Goal: Task Accomplishment & Management: Complete application form

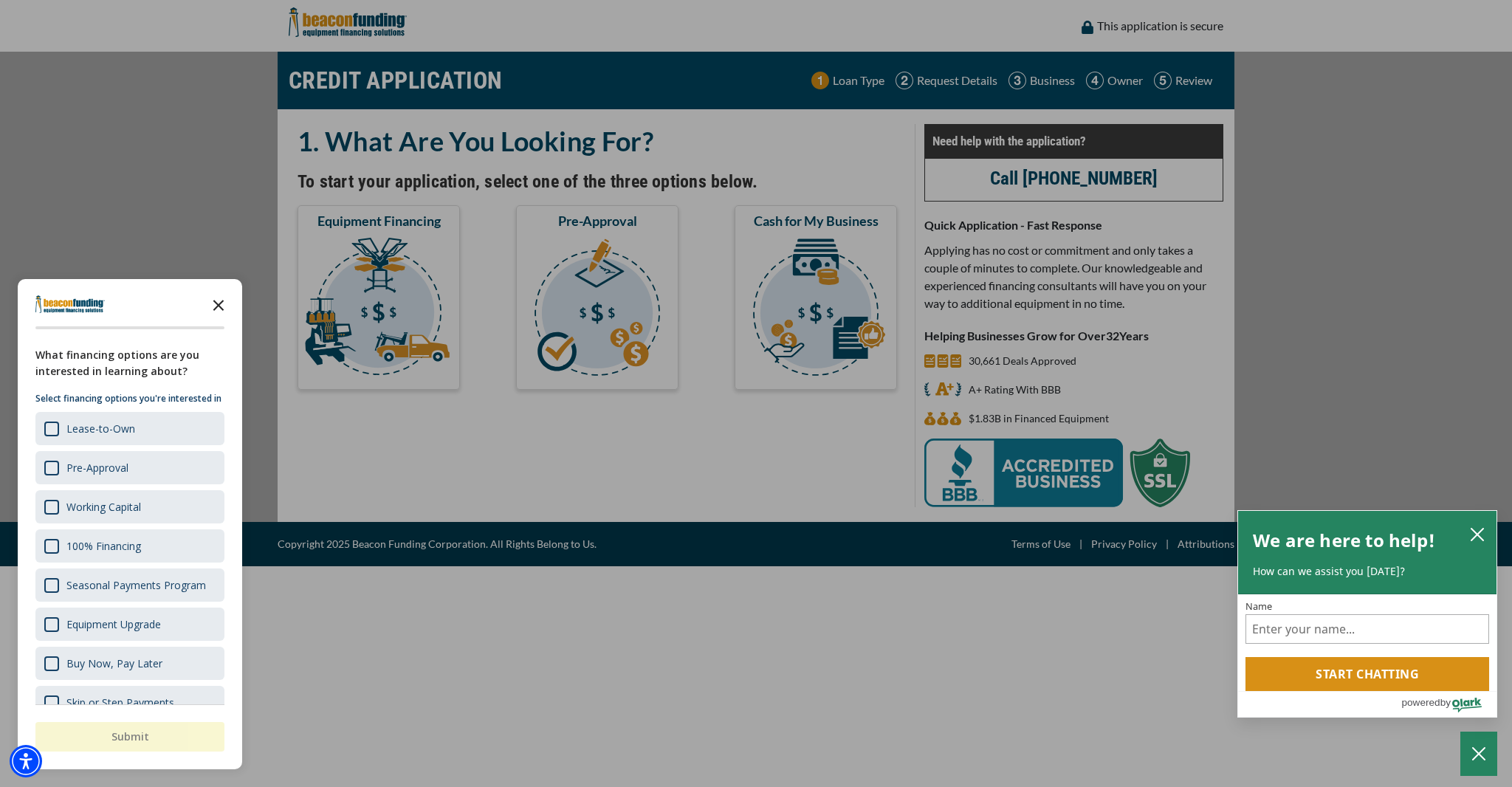
click at [222, 305] on icon "Close the survey" at bounding box center [219, 305] width 30 height 30
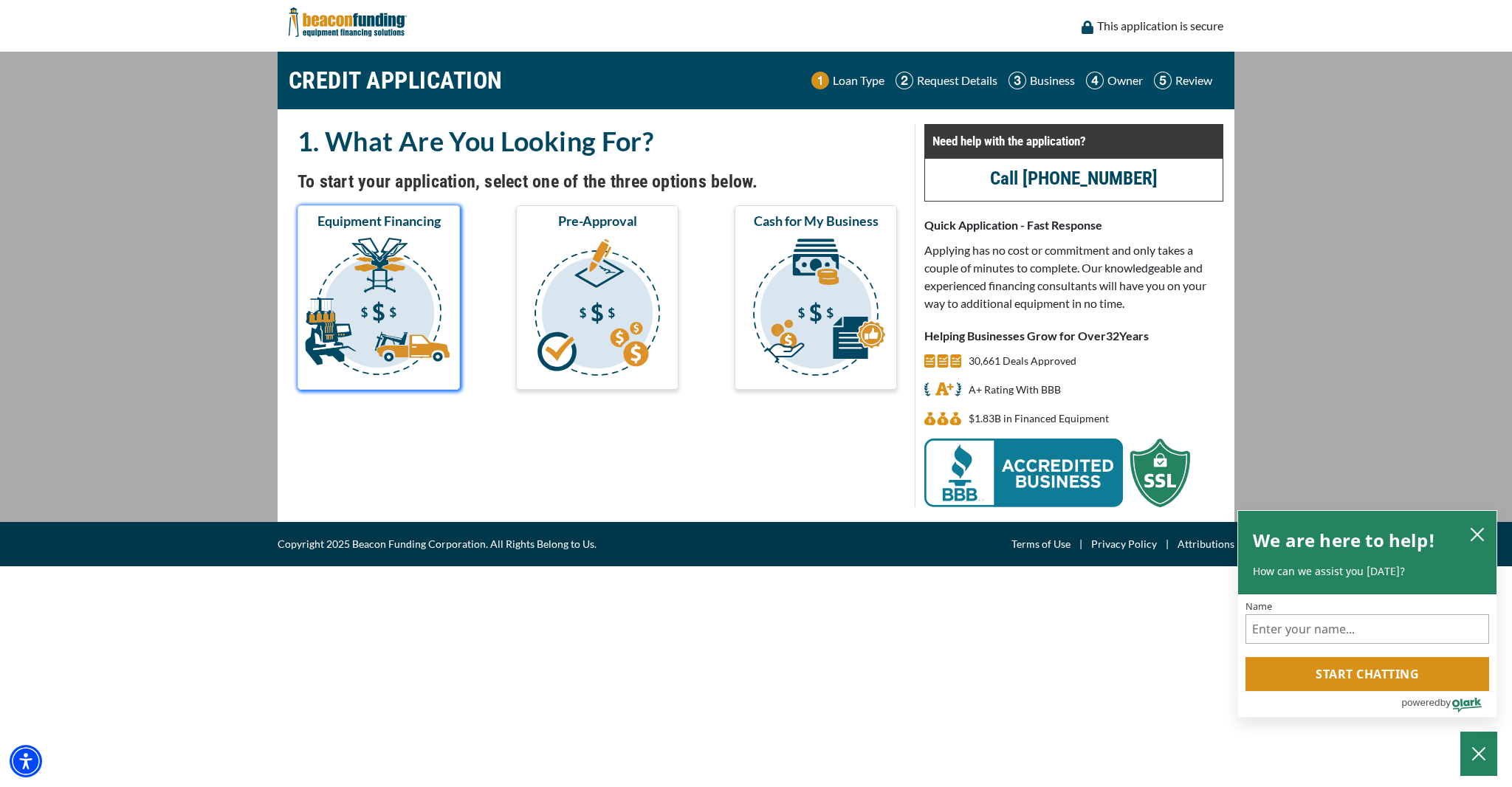
click at [360, 302] on img "submit" at bounding box center [378, 309] width 157 height 148
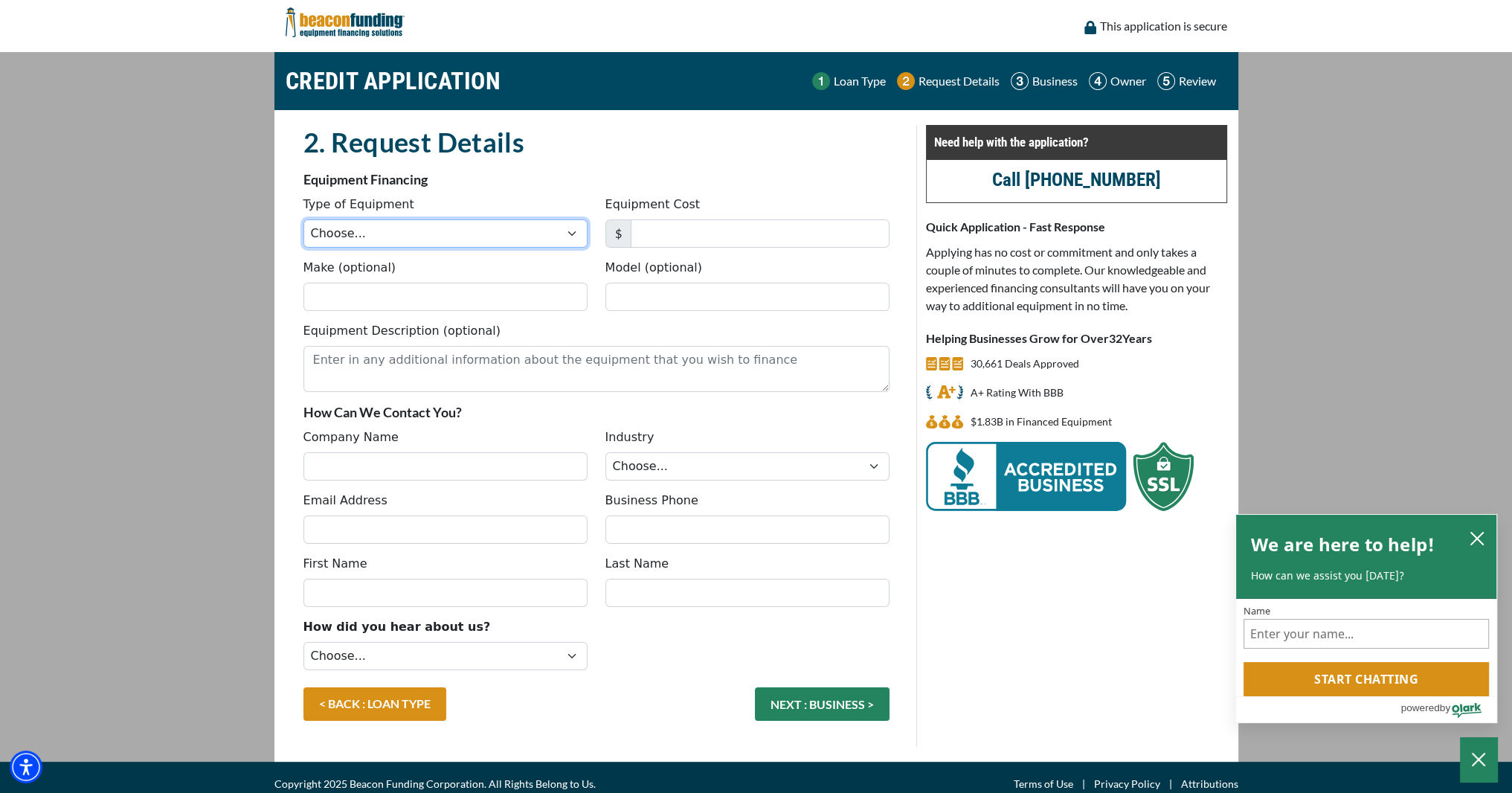
click at [550, 230] on select "Choose... Backhoe Boom/Bucket Truck Chipper Commercial Mower Crane DTG/DTF Prin…" at bounding box center [445, 234] width 284 height 28
select select "1"
click at [303, 220] on select "Choose... Backhoe Boom/Bucket Truck Chipper Commercial Mower Crane DTG/DTF Prin…" at bounding box center [445, 234] width 284 height 28
click at [688, 240] on input "Equipment Cost" at bounding box center [760, 234] width 259 height 28
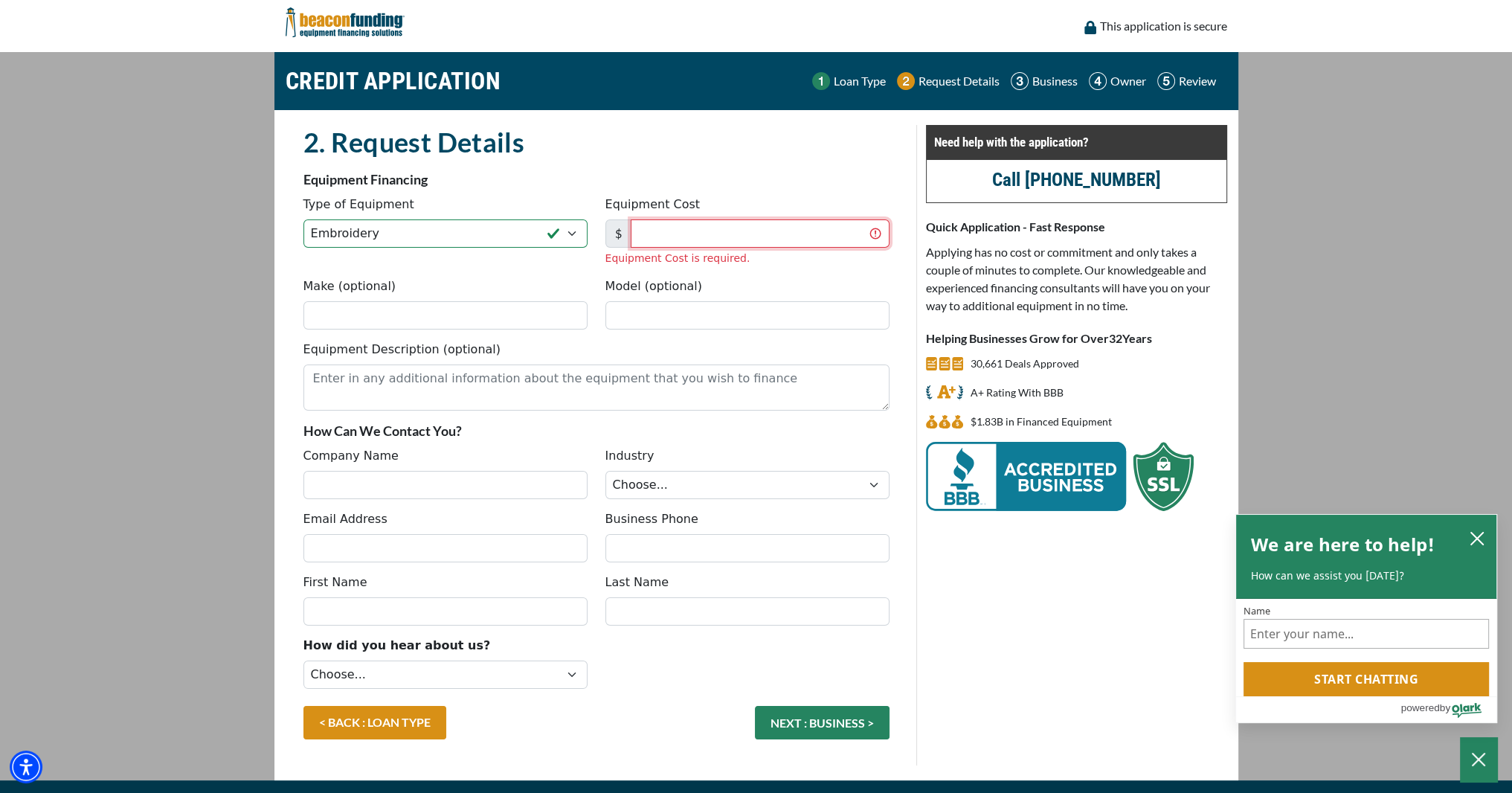
click at [773, 229] on input "Equipment Cost" at bounding box center [760, 234] width 259 height 28
type input "59,190"
click at [762, 146] on h2 "2. Request Details" at bounding box center [596, 142] width 586 height 34
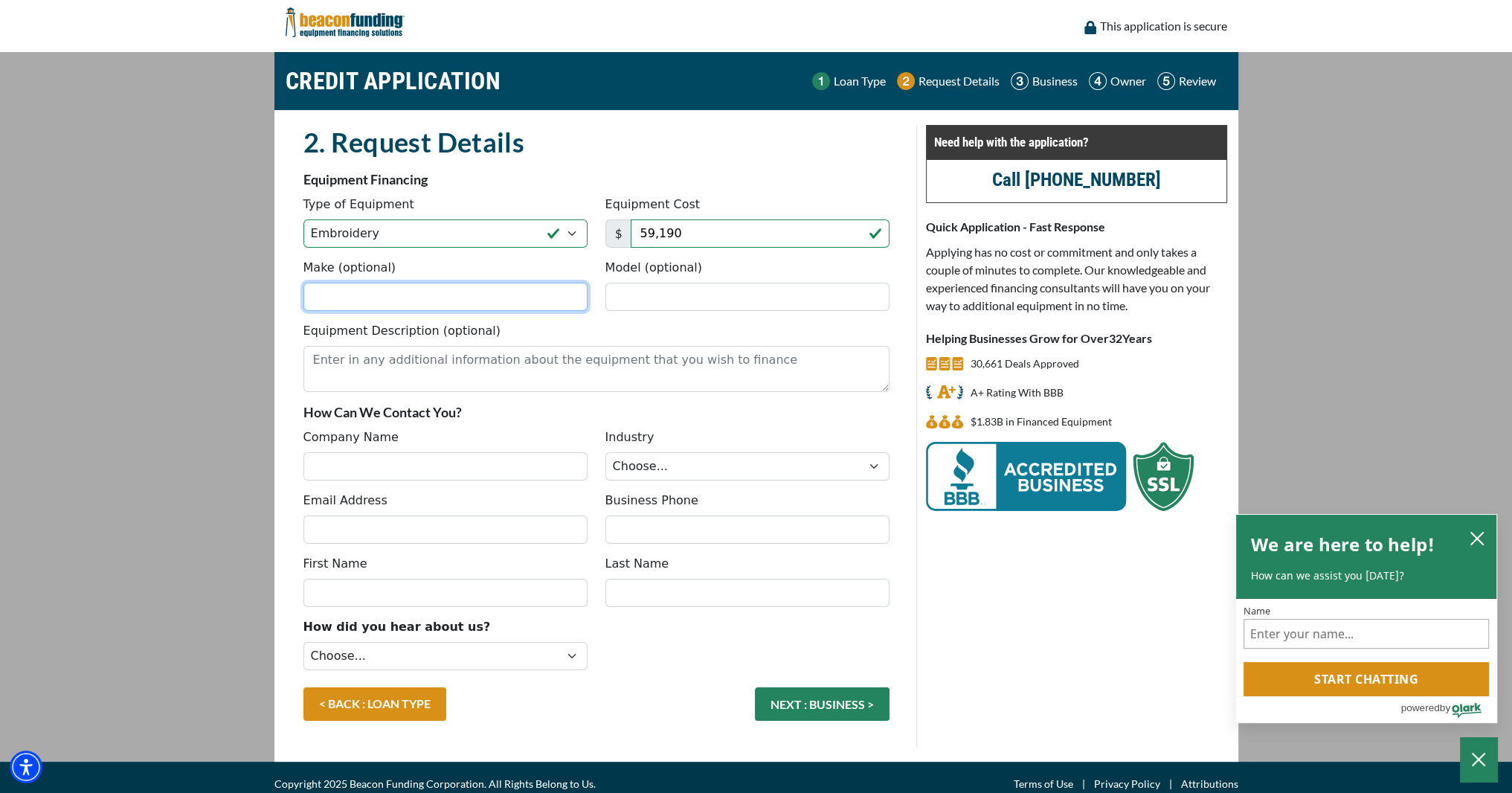
click at [454, 293] on input "Make (optional)" at bounding box center [445, 297] width 284 height 28
paste input "TFMX-IISC1506/436WCT TYPE 2 TAJIMA 15-NDL 6-HD"
drag, startPoint x: 573, startPoint y: 297, endPoint x: 255, endPoint y: 294, distance: 318.0
click at [255, 294] on main "CREDIT APPLICATION Loan Type Request Details Business Owner Review" at bounding box center [756, 407] width 1512 height 710
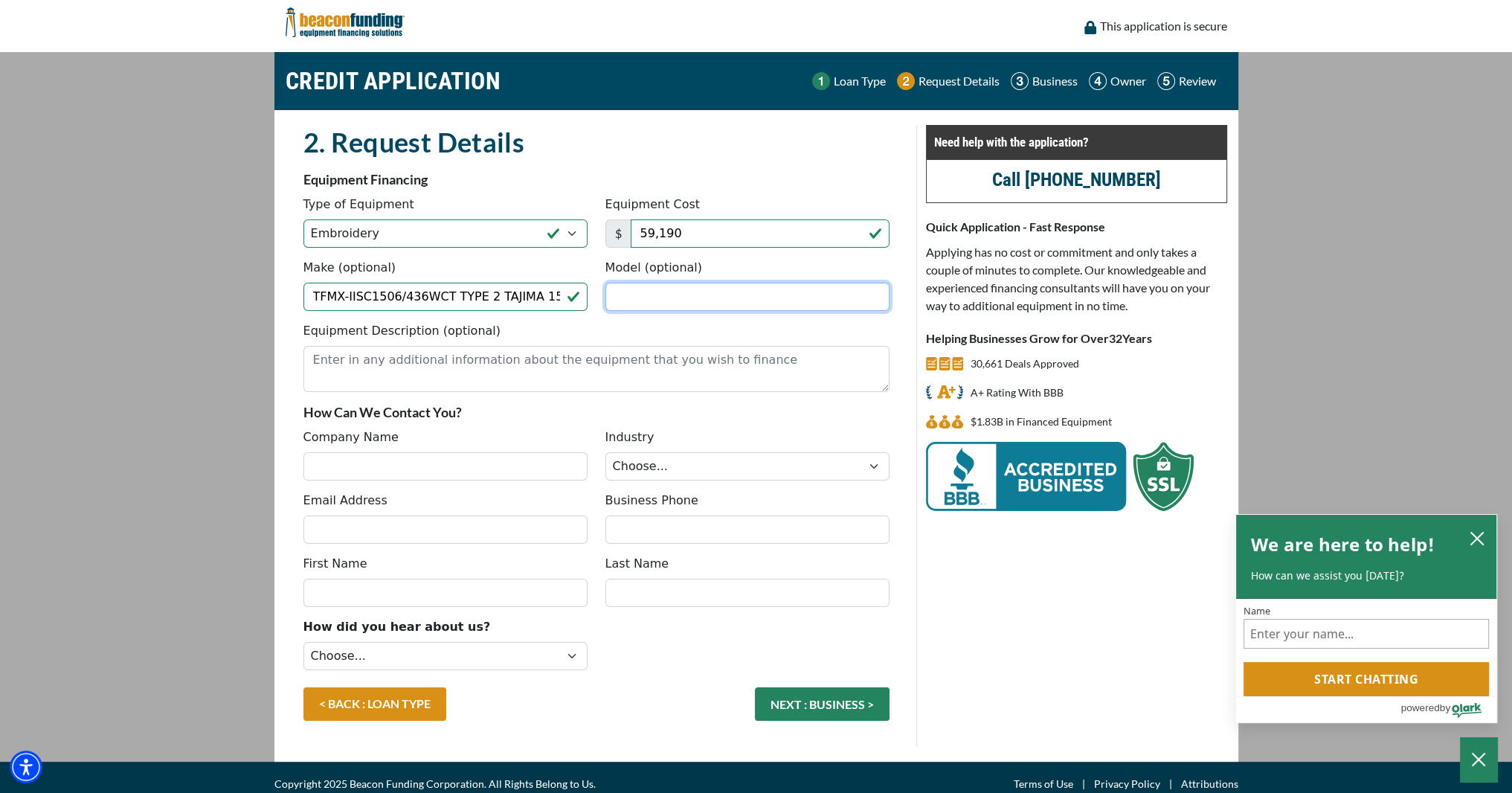
click at [729, 301] on input "Model (optional)" at bounding box center [748, 297] width 284 height 28
drag, startPoint x: 308, startPoint y: 294, endPoint x: 709, endPoint y: 318, distance: 401.7
click at [709, 318] on div "Make (optional) TFMX-IISC1506/436WCT TYPE 2 TAJIMA 15-NDL 6-HD Model (optional)" at bounding box center [596, 291] width 604 height 64
paste input "-Tajima"
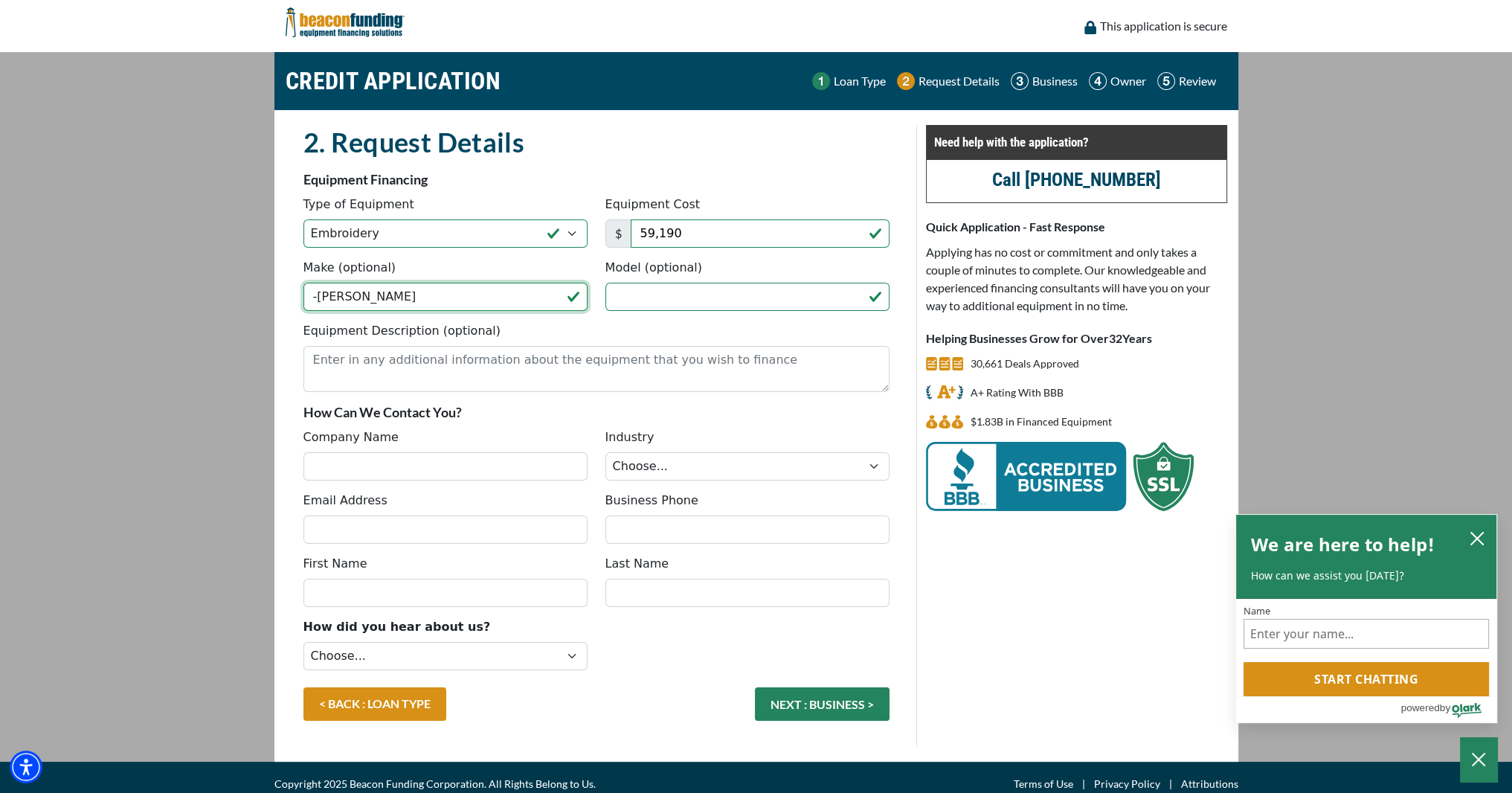
scroll to position [0, 0]
drag, startPoint x: 318, startPoint y: 297, endPoint x: 304, endPoint y: 297, distance: 14.0
click at [304, 297] on input "-Tajima" at bounding box center [445, 297] width 284 height 28
type input "Tajima"
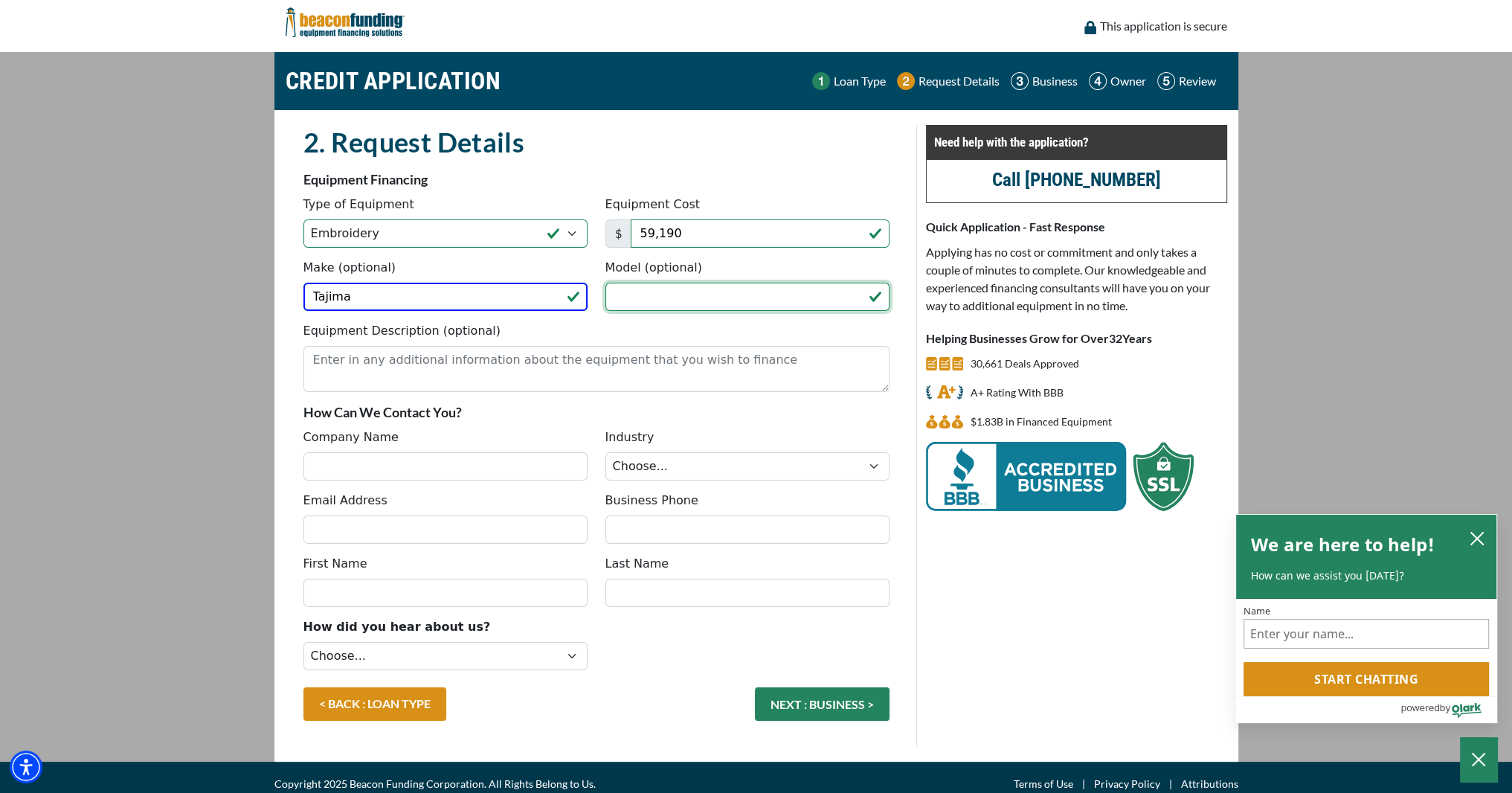
click at [659, 288] on input "Model (optional)" at bounding box center [748, 297] width 284 height 28
paste input "6- Standard Head Bridge Slim Cylinder-Arm Type II"
drag, startPoint x: 862, startPoint y: 297, endPoint x: 447, endPoint y: 301, distance: 415.0
click at [447, 301] on div "Make (optional) Tajima Model (optional) 6- Standard Head Bridge Slim Cylinder-A…" at bounding box center [596, 291] width 604 height 64
type input "6- Standard Head Bridge Slim Cylinder-Arm Type II"
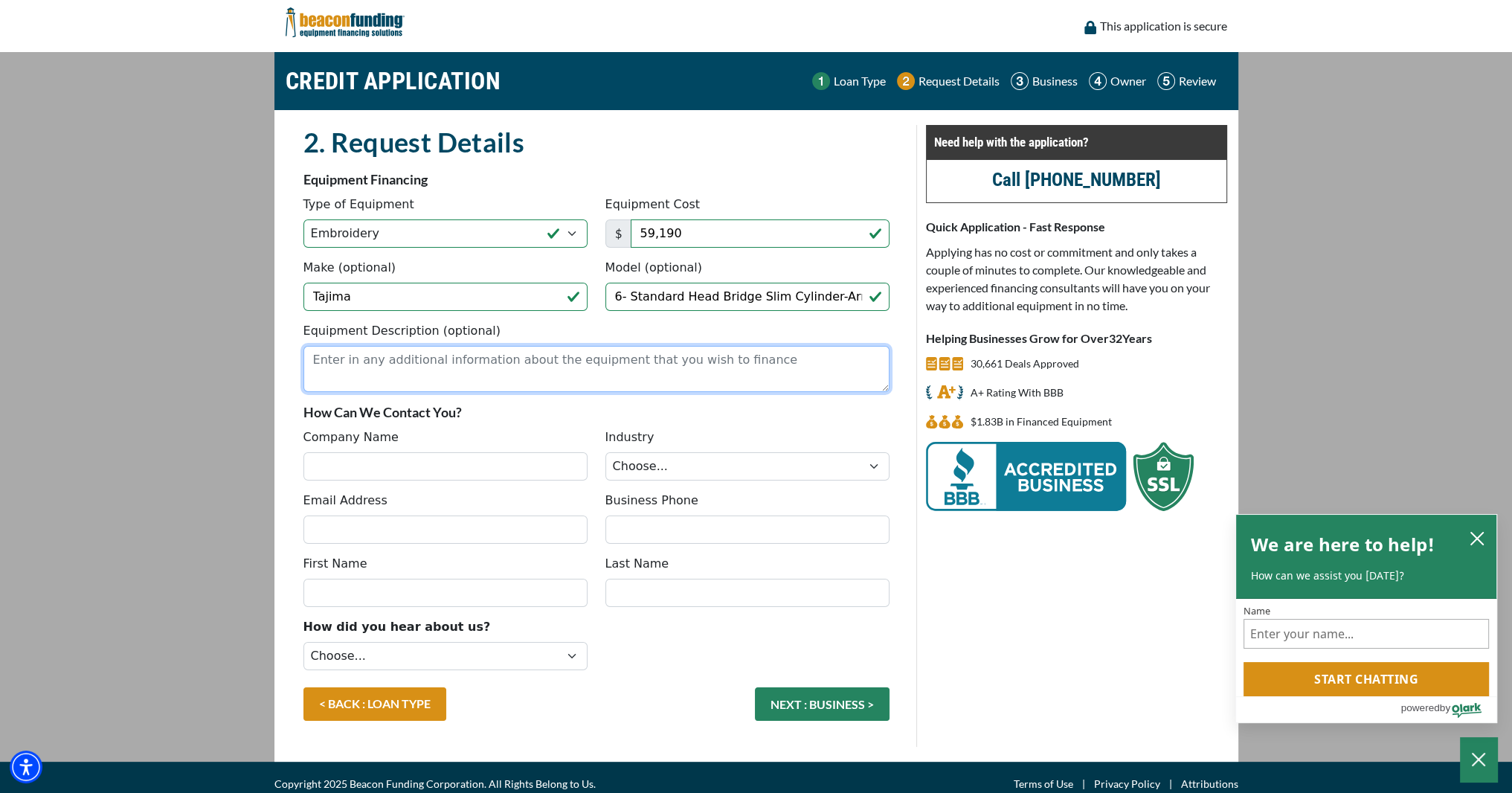
click at [436, 371] on textarea "Equipment Description (optional)" at bounding box center [596, 369] width 586 height 46
paste textarea "TFMX-IISC1506/436WCT TYPE 2 TAJIMA 15-NDL 6-HD"
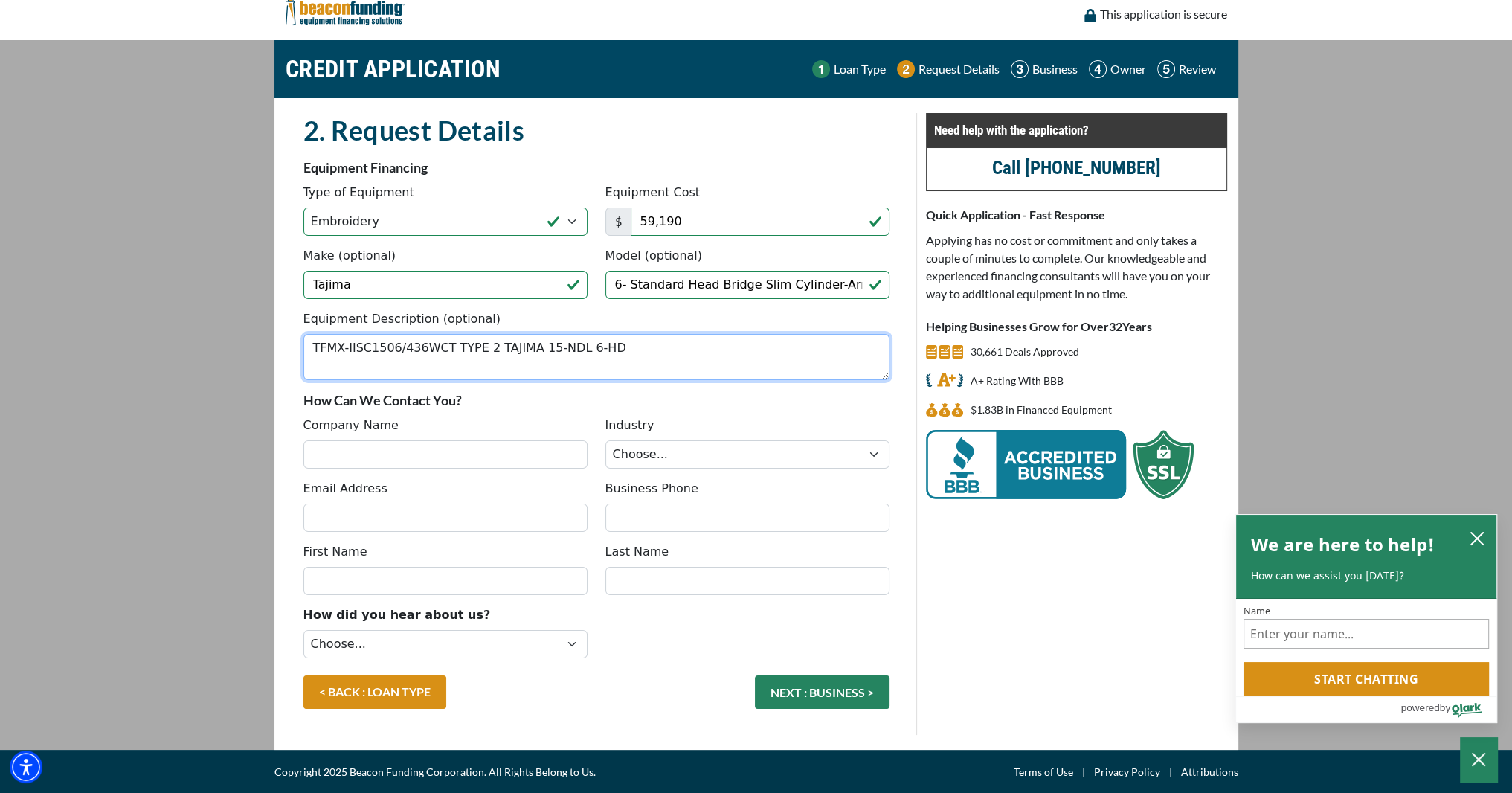
type textarea "TFMX-IISC1506/436WCT TYPE 2 TAJIMA 15-NDL 6-HD"
click at [503, 447] on input "Company Name" at bounding box center [445, 454] width 284 height 28
type input "ColoradoCool LLC"
click at [801, 445] on select "Choose... Towing Landscape/Hardscape Decorated Apparel Septic Light Constructio…" at bounding box center [748, 454] width 284 height 28
select select "3"
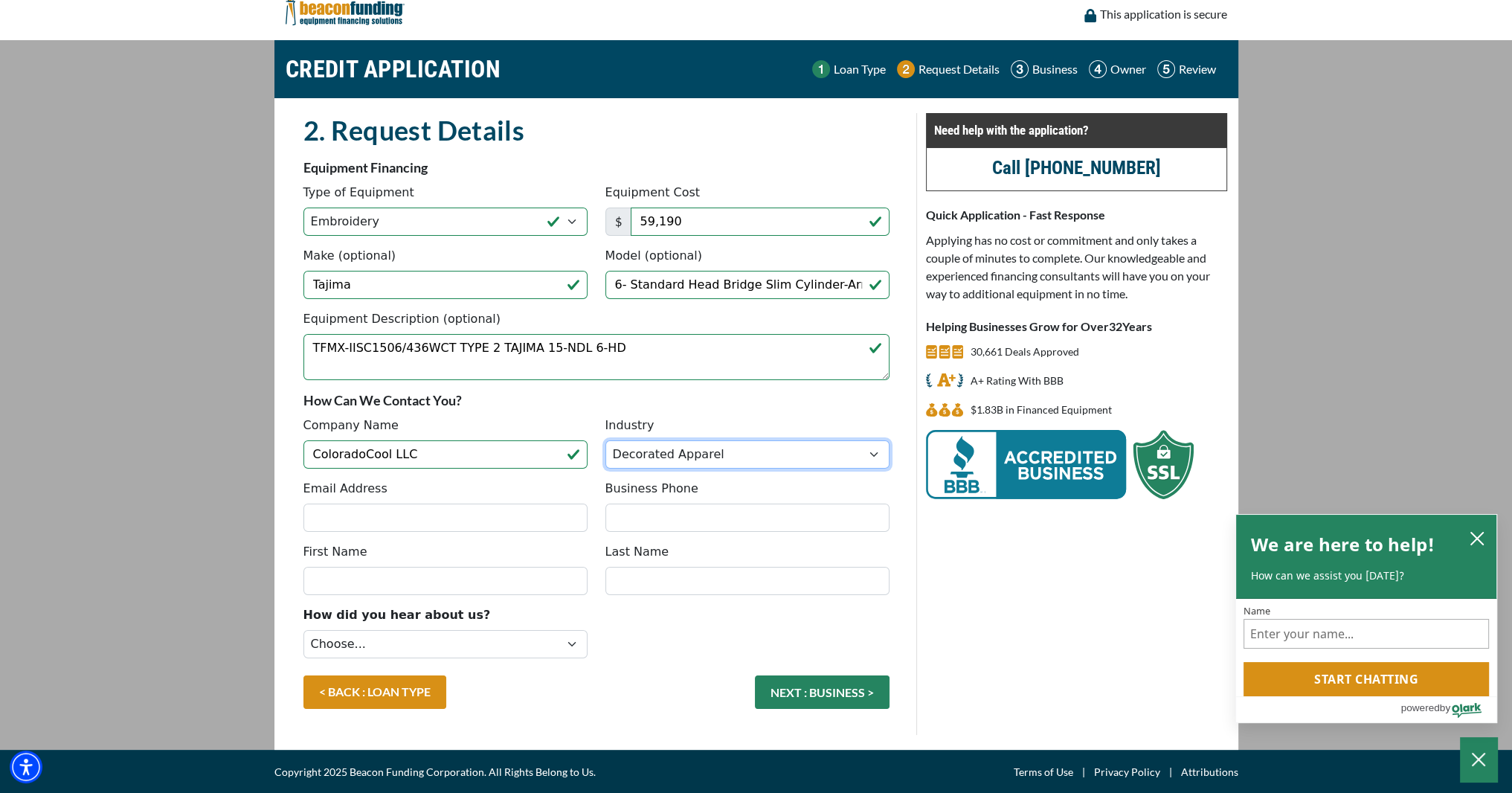
click at [606, 440] on select "Choose... Towing Landscape/Hardscape Decorated Apparel Septic Light Constructio…" at bounding box center [748, 454] width 284 height 28
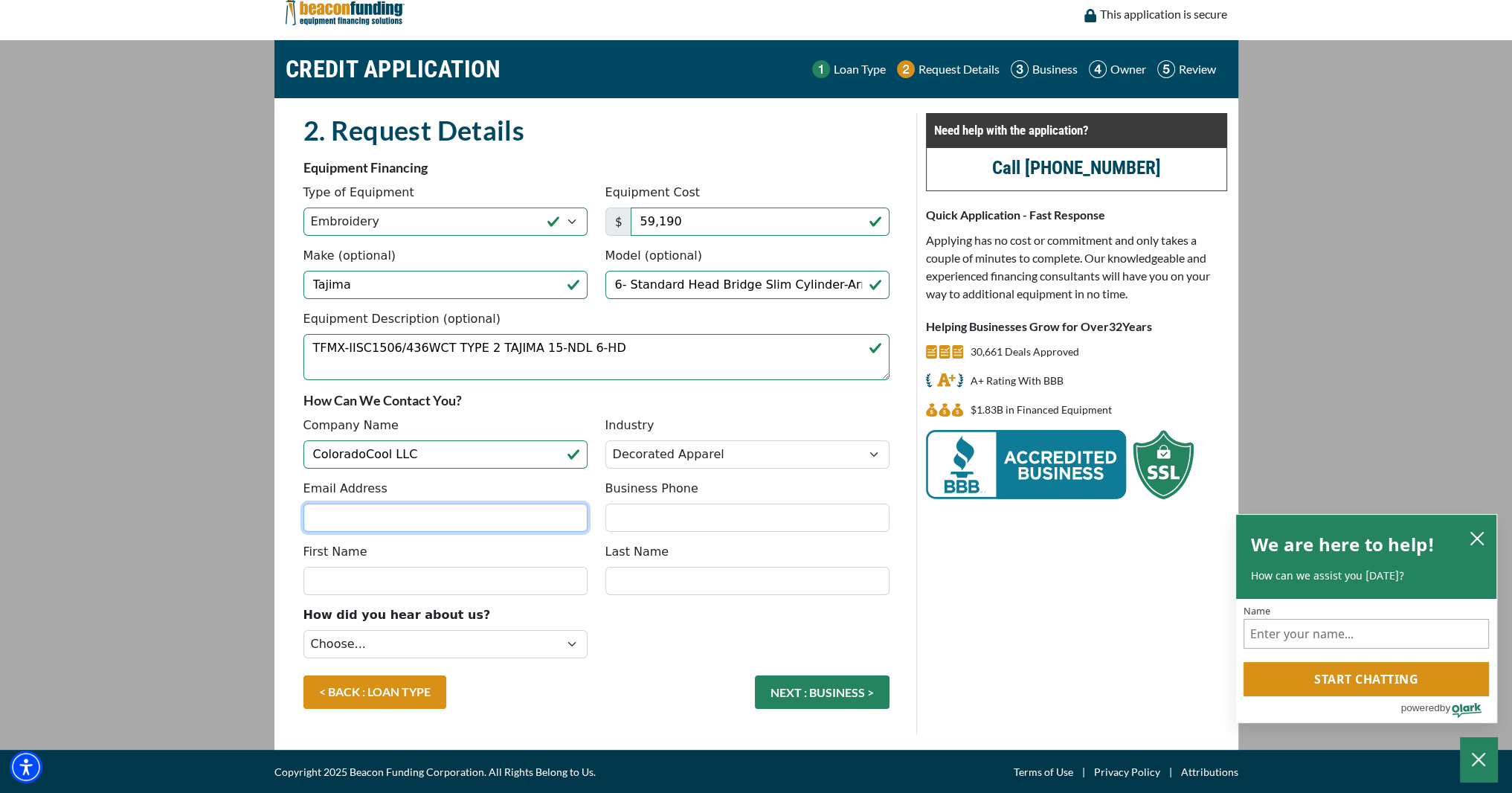
click at [449, 518] on input "Email Address" at bounding box center [445, 518] width 284 height 28
type input "jclinton@colocool.com"
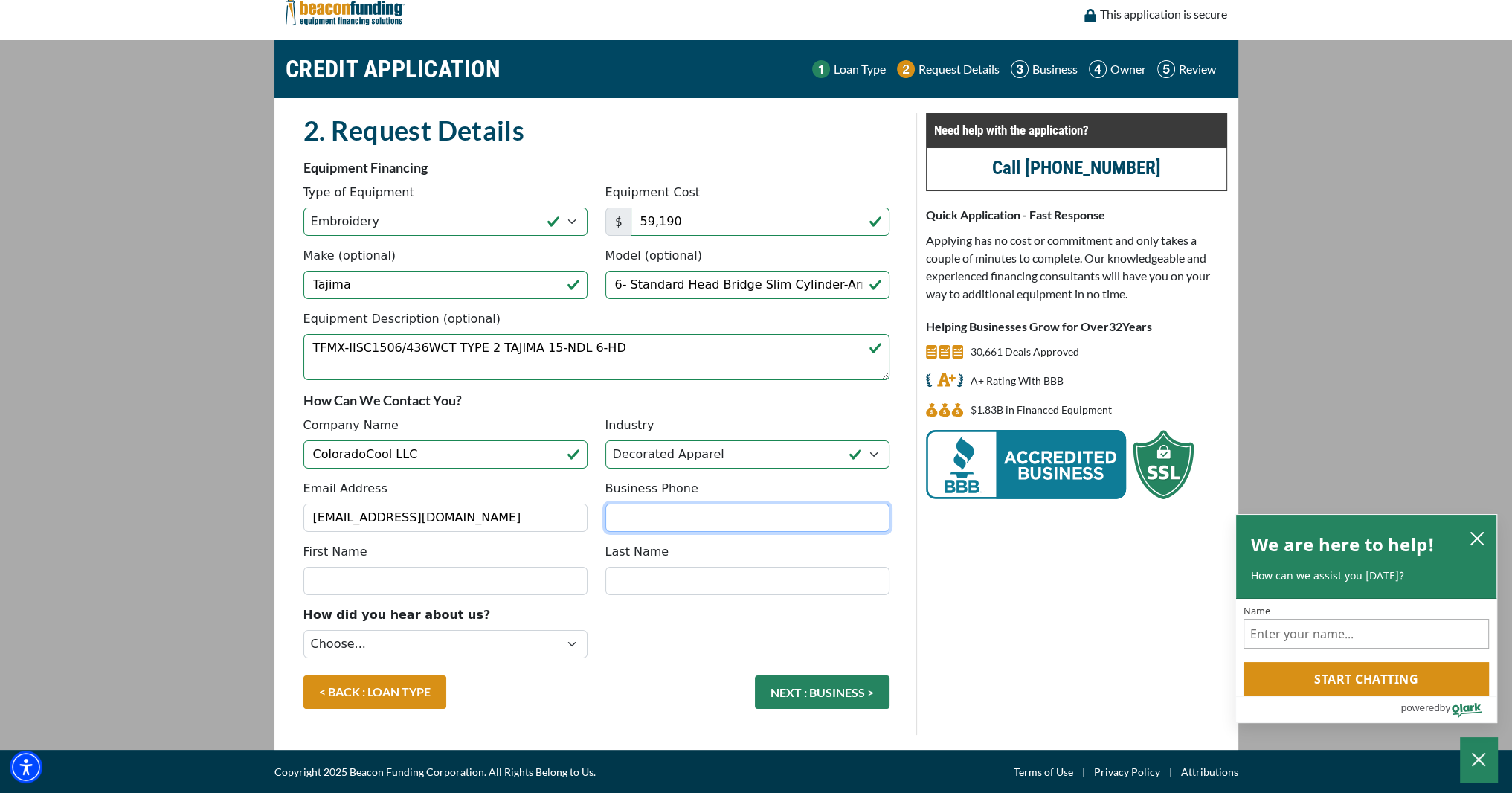
click at [734, 520] on input "Business Phone" at bounding box center [748, 518] width 284 height 28
type input "(719) 351-6423"
click at [406, 596] on div "First Name Last Name" at bounding box center [596, 575] width 604 height 64
click at [406, 584] on input "First Name" at bounding box center [445, 581] width 284 height 28
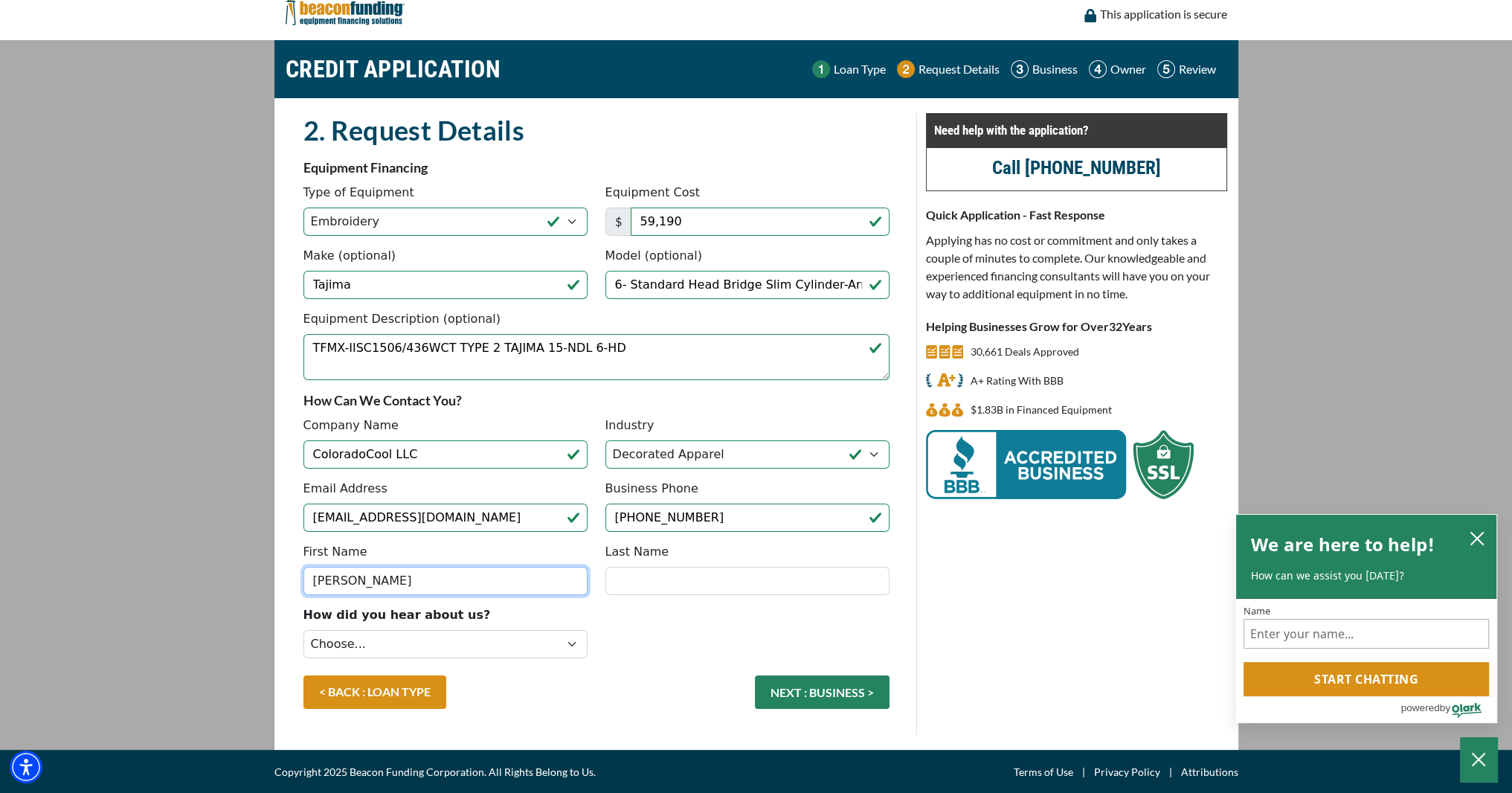
type input "John"
click at [667, 569] on input "Last Name" at bounding box center [748, 581] width 284 height 28
type input "Clinton"
click at [555, 640] on select "Choose... Internet Search Vendor Referral Word of Mouth Client Referral Email E…" at bounding box center [445, 645] width 284 height 28
select select "1"
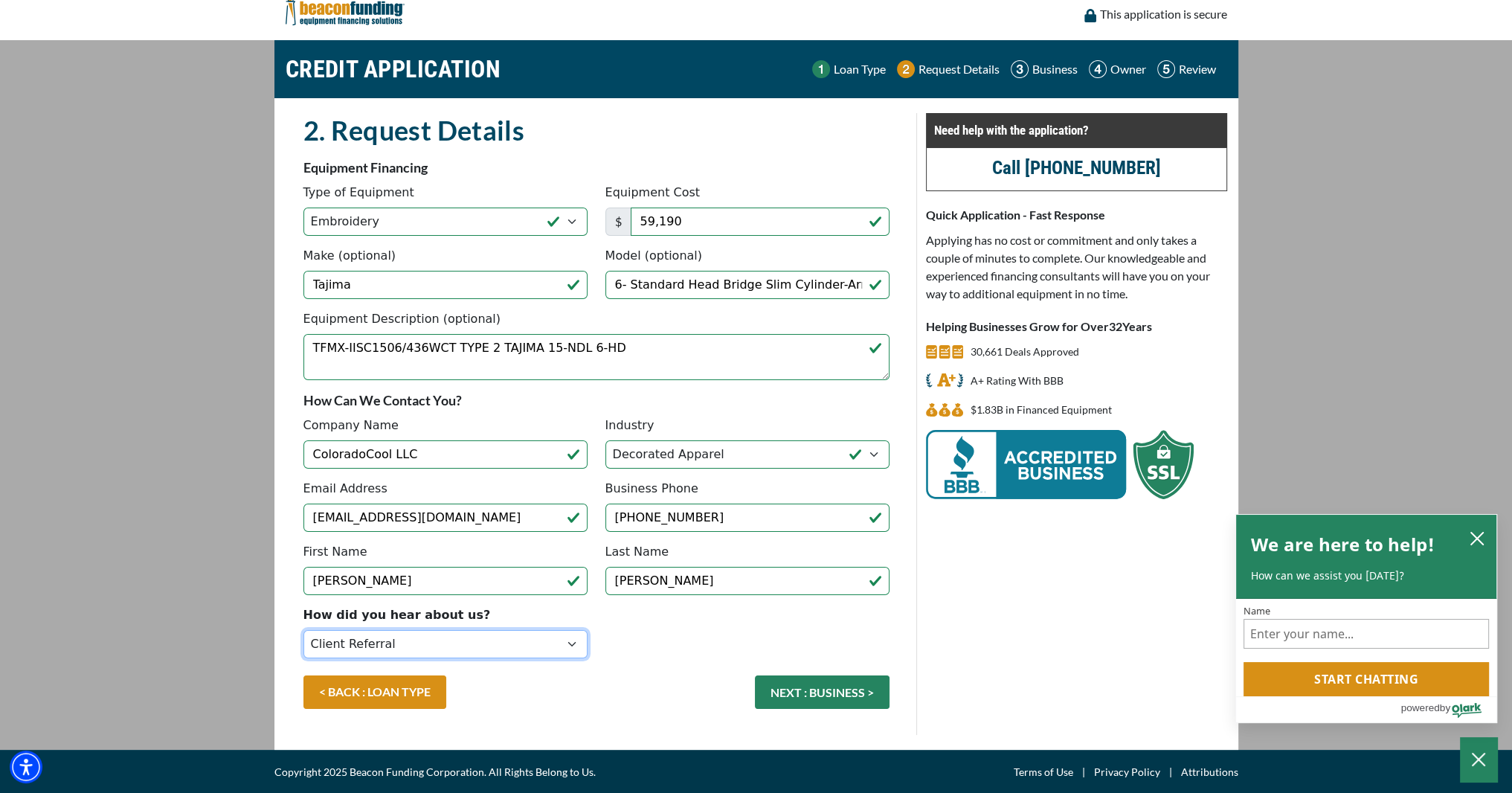
click at [303, 631] on select "Choose... Internet Search Vendor Referral Word of Mouth Client Referral Email E…" at bounding box center [445, 645] width 284 height 28
click at [842, 685] on button "NEXT : BUSINESS >" at bounding box center [822, 692] width 135 height 34
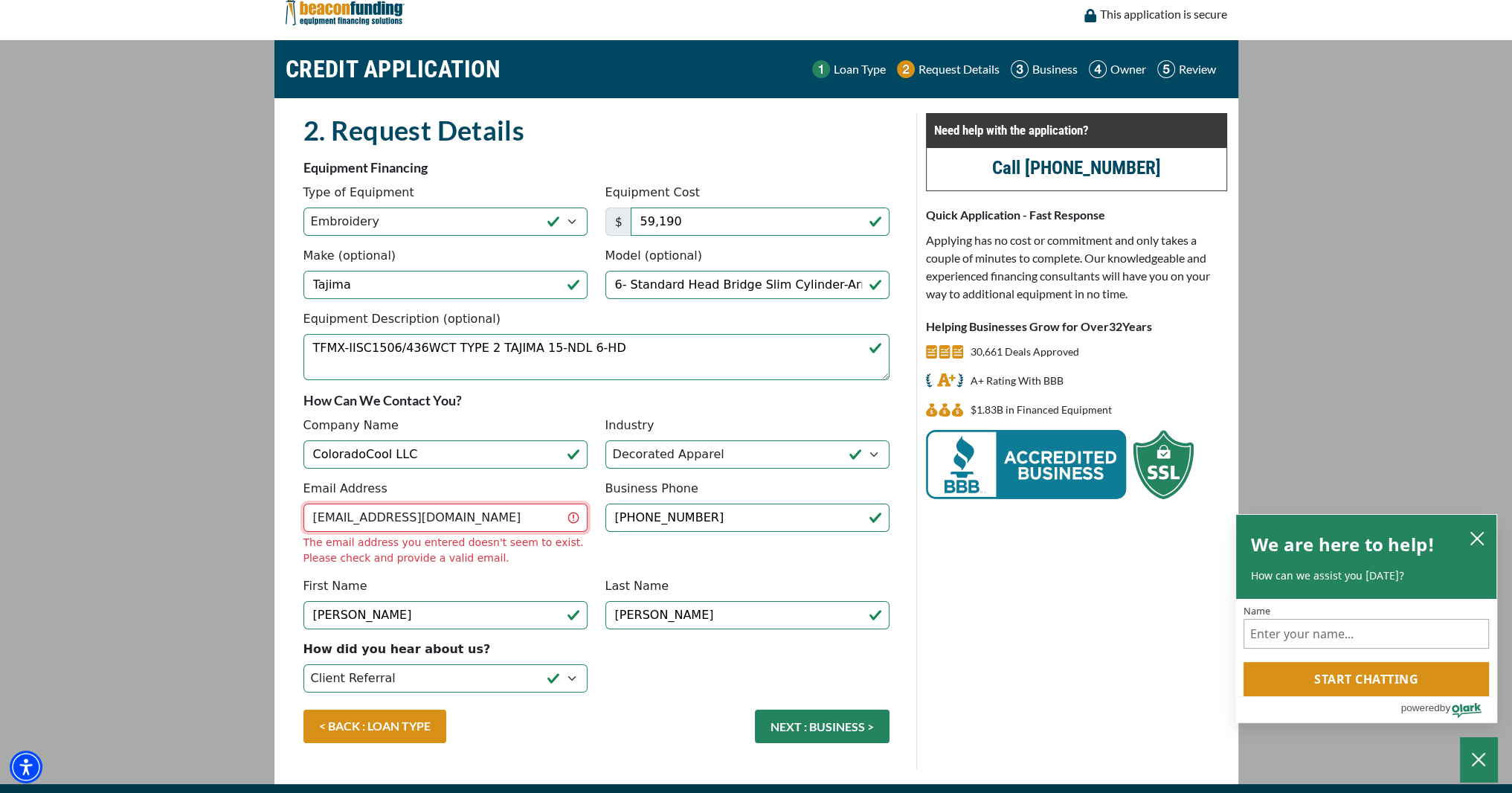
click at [494, 511] on input "jclinton@colocool.com" at bounding box center [445, 518] width 284 height 28
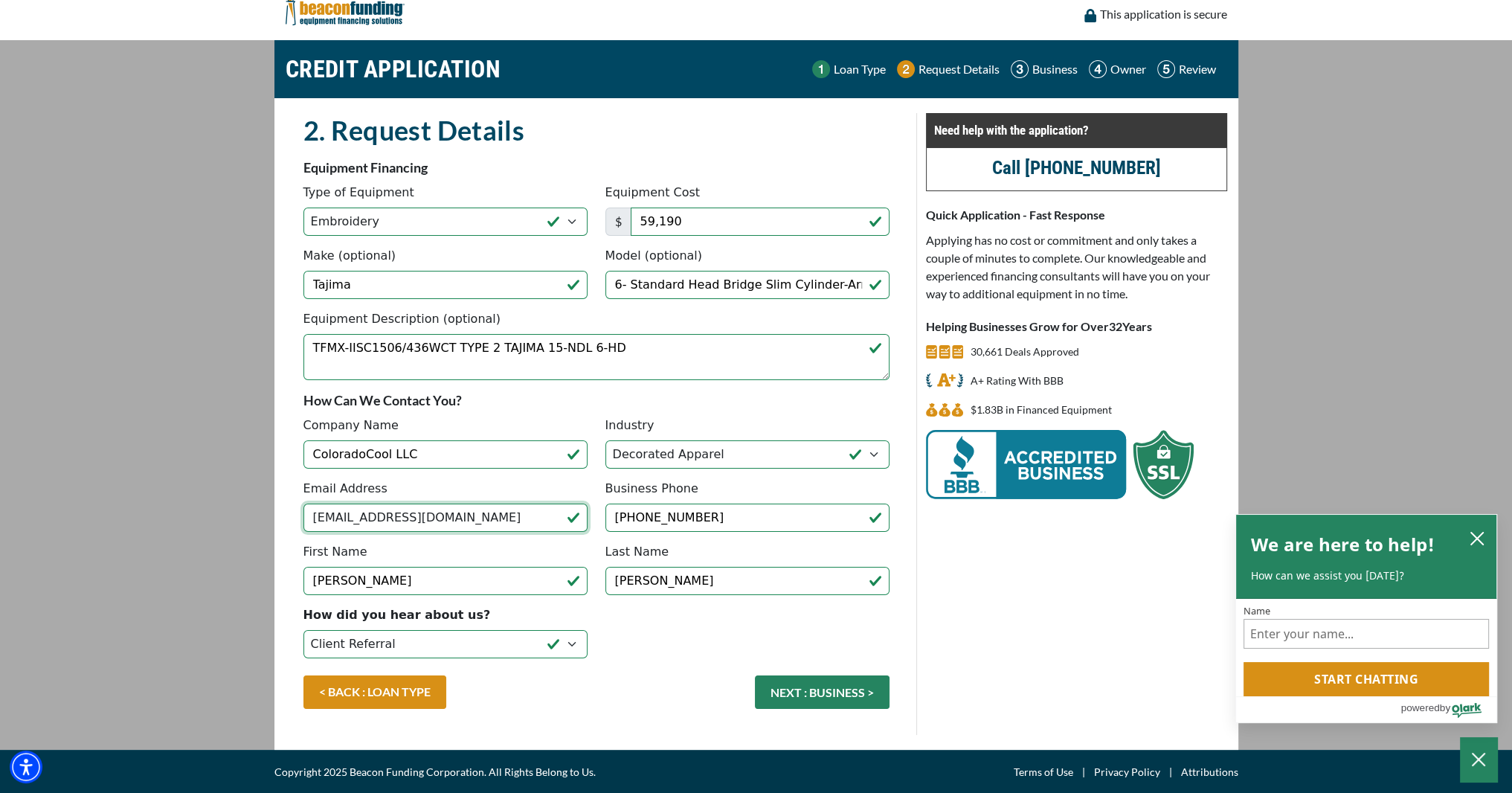
drag, startPoint x: 511, startPoint y: 512, endPoint x: 182, endPoint y: 512, distance: 329.0
click at [182, 512] on main "CREDIT APPLICATION Loan Type Request Details Business Owner Review" at bounding box center [756, 395] width 1512 height 710
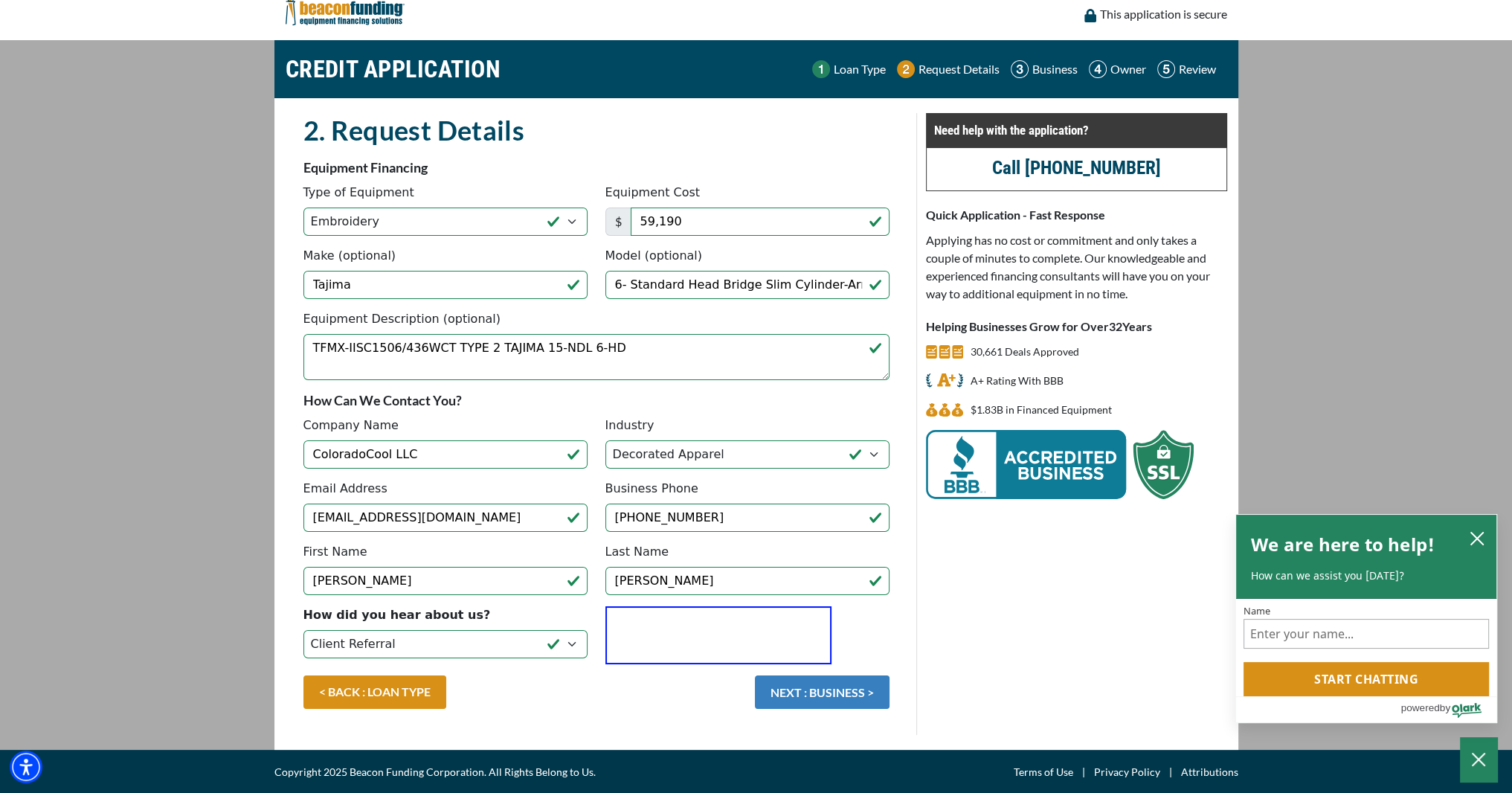
click at [852, 685] on button "NEXT : BUSINESS >" at bounding box center [822, 692] width 135 height 34
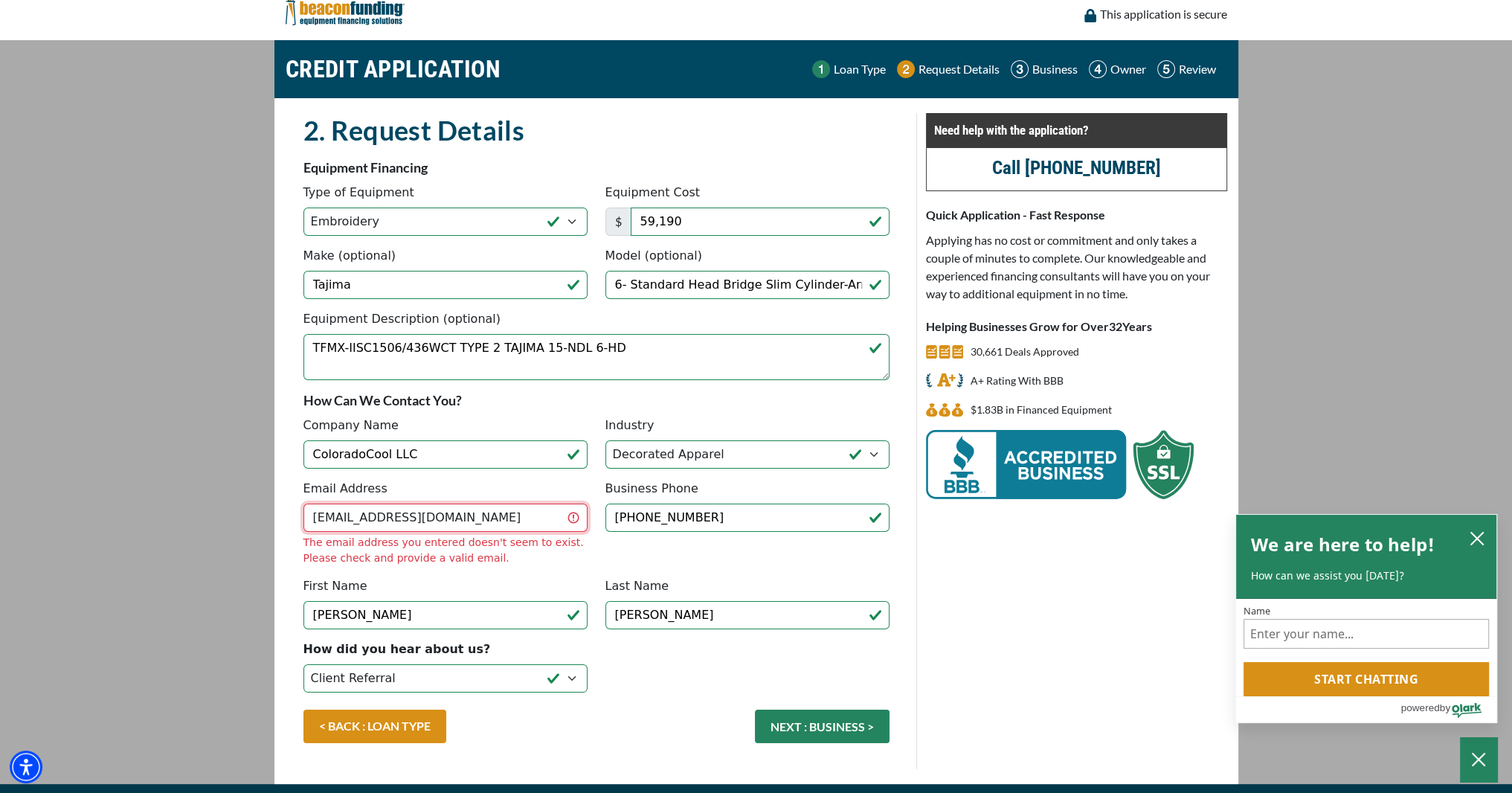
drag, startPoint x: 172, startPoint y: 512, endPoint x: 94, endPoint y: 513, distance: 78.0
click at [93, 512] on main "CREDIT APPLICATION Loan Type Request Details Business Owner Review" at bounding box center [756, 413] width 1512 height 744
type input "cocoolbrand@gmail.com"
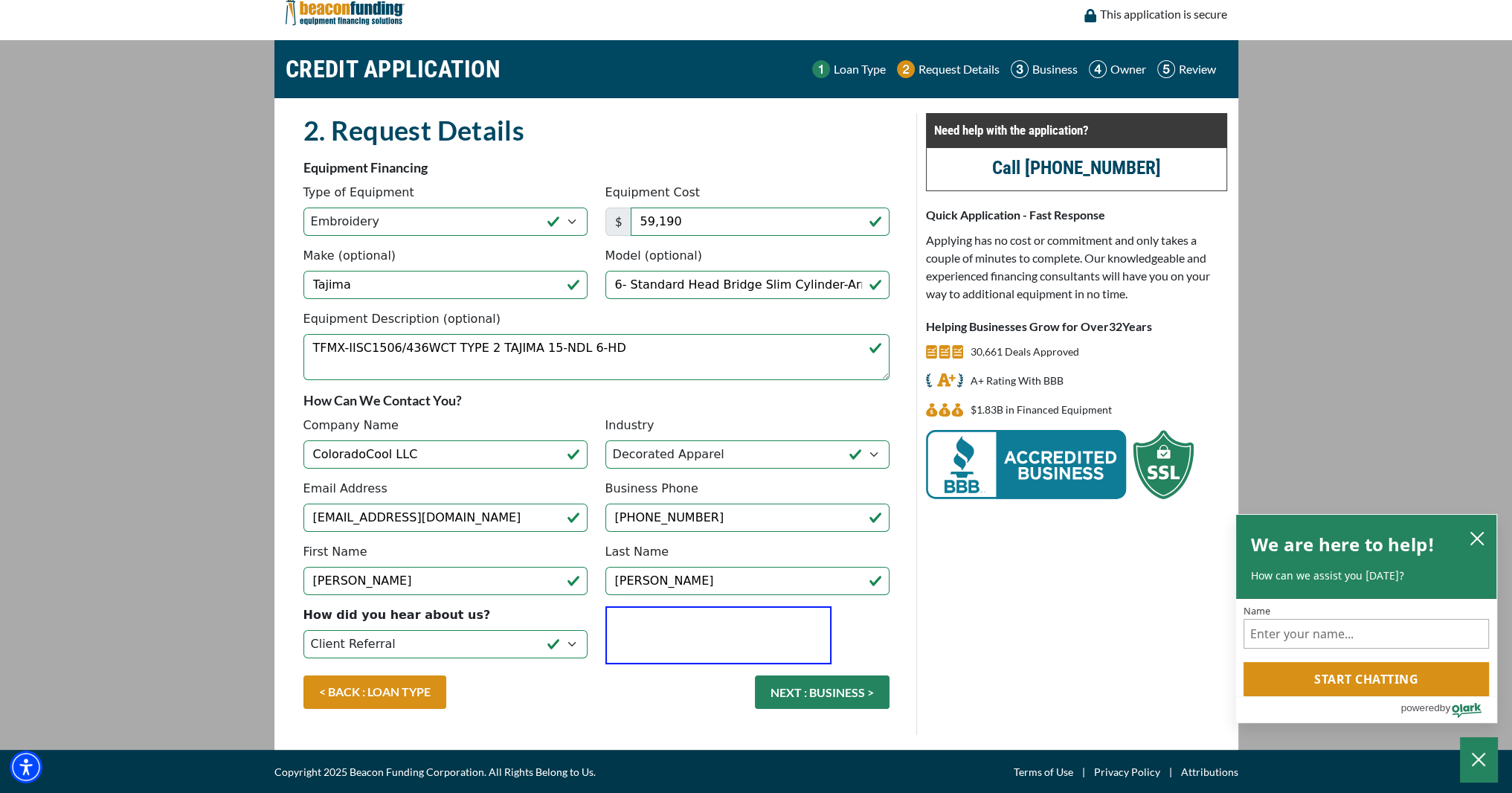
drag, startPoint x: 816, startPoint y: 688, endPoint x: 853, endPoint y: 690, distance: 37.1
click at [816, 688] on button "NEXT : BUSINESS >" at bounding box center [822, 692] width 135 height 34
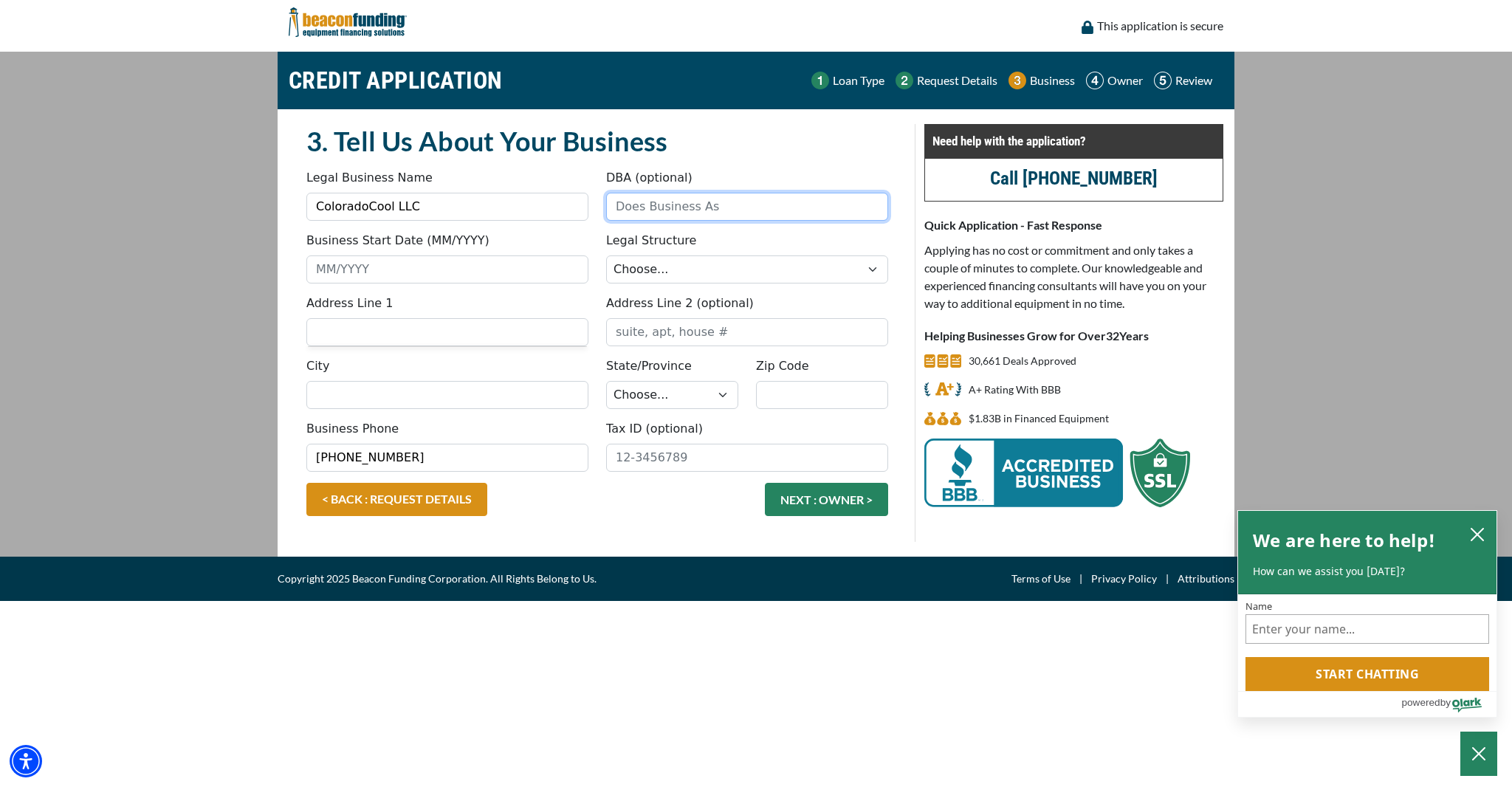
click at [776, 208] on input "DBA (optional)" at bounding box center [747, 207] width 282 height 28
type input "ColoradoCool Apparel"
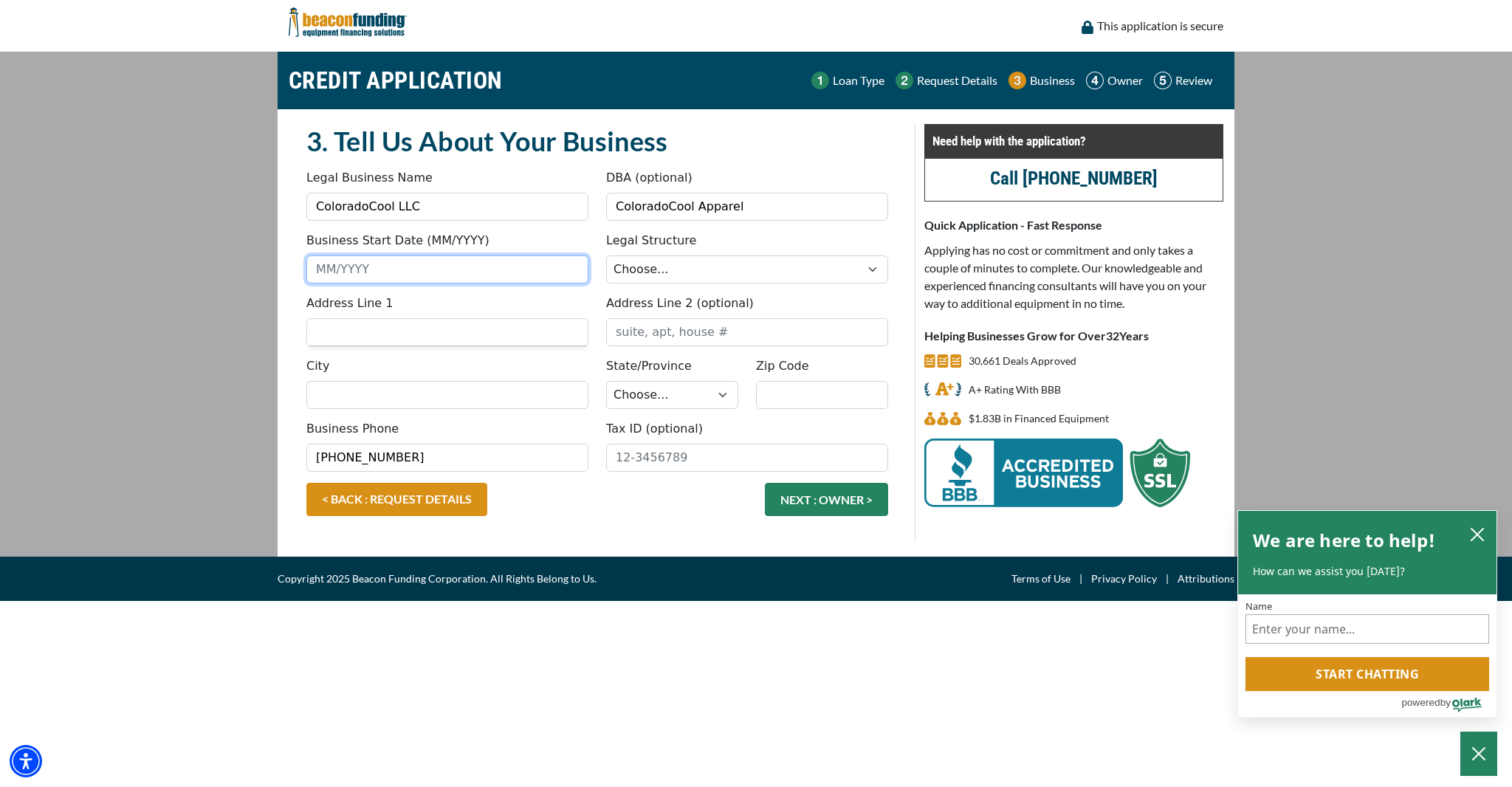
click at [399, 270] on input "Business Start Date (MM/YYYY)" at bounding box center [447, 270] width 282 height 28
click at [329, 270] on input "05/2016" at bounding box center [447, 270] width 282 height 28
type input "04/2016"
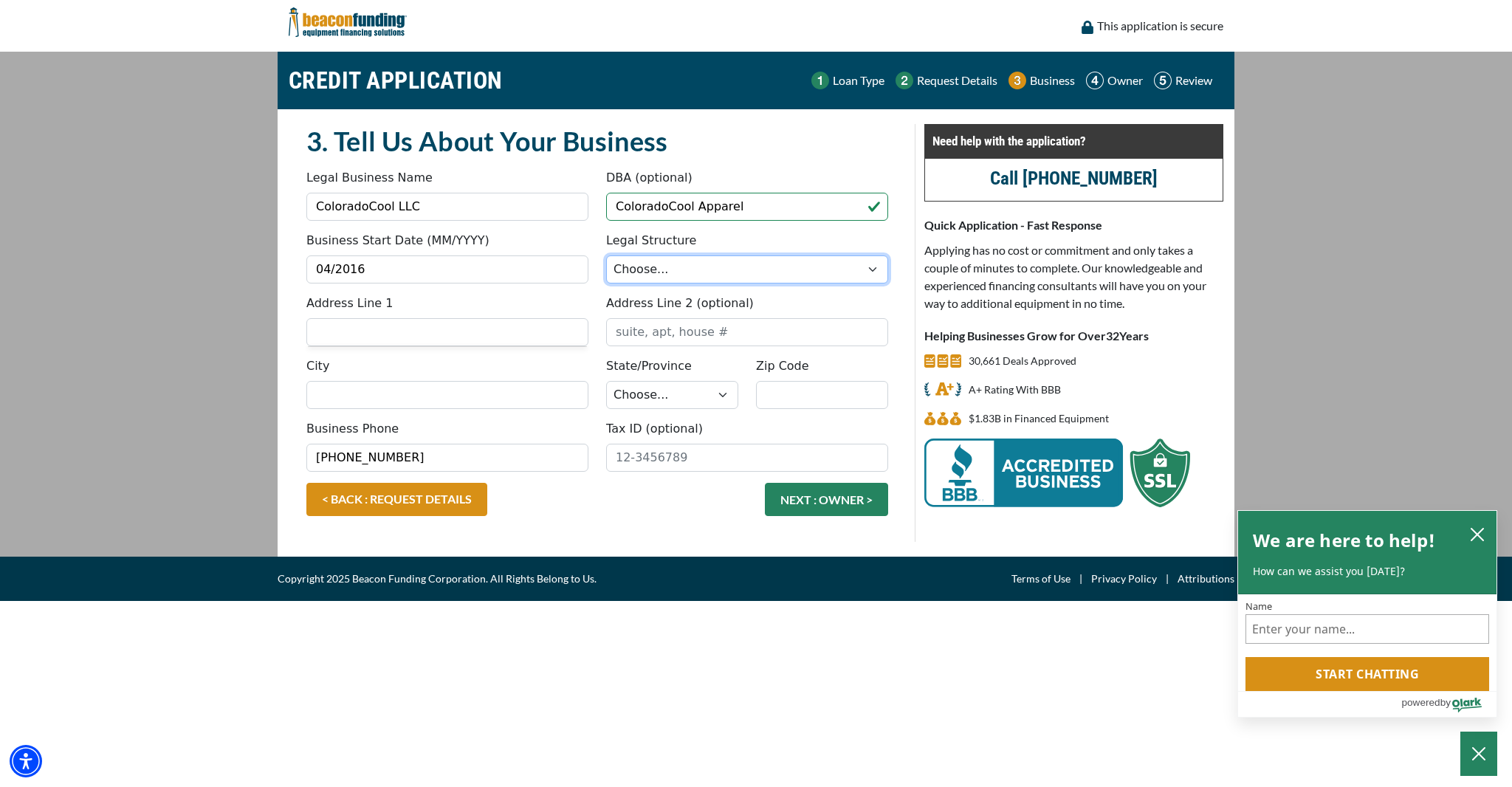
click at [780, 279] on select "Choose... Corporation LLC LLP Municipality Non-Profit Partnership Proprietorship" at bounding box center [747, 270] width 282 height 28
click at [606, 256] on select "Choose... Corporation LLC LLP Municipality Non-Profit Partnership Proprietorship" at bounding box center [747, 270] width 282 height 28
click at [650, 667] on body "Skip to main content Enable accessibility for low vision Open the accessibility…" at bounding box center [756, 393] width 1512 height 787
click at [456, 335] on input "Address Line 1" at bounding box center [447, 333] width 282 height 28
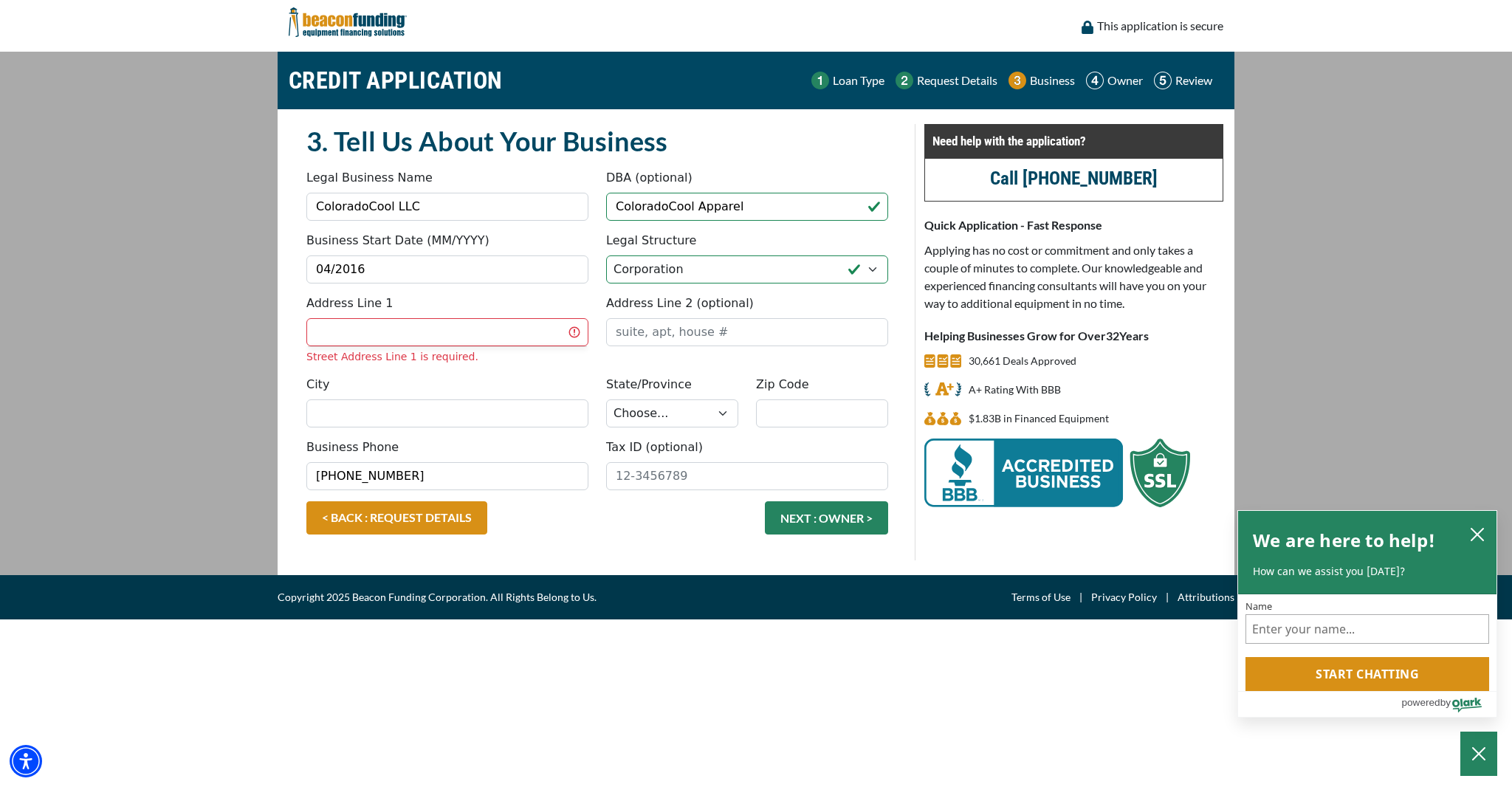
drag, startPoint x: 708, startPoint y: 248, endPoint x: 667, endPoint y: 259, distance: 42.4
click at [653, 256] on div "Legal Structure Choose... Corporation LLC LLP Municipality Non-Profit Partnersh…" at bounding box center [747, 257] width 300 height 52
click at [707, 272] on select "Choose... Corporation LLC LLP Municipality Non-Profit Partnership Proprietorship" at bounding box center [747, 270] width 282 height 28
select select "2"
click at [606, 256] on select "Choose... Corporation LLC LLP Municipality Non-Profit Partnership Proprietorship" at bounding box center [747, 270] width 282 height 28
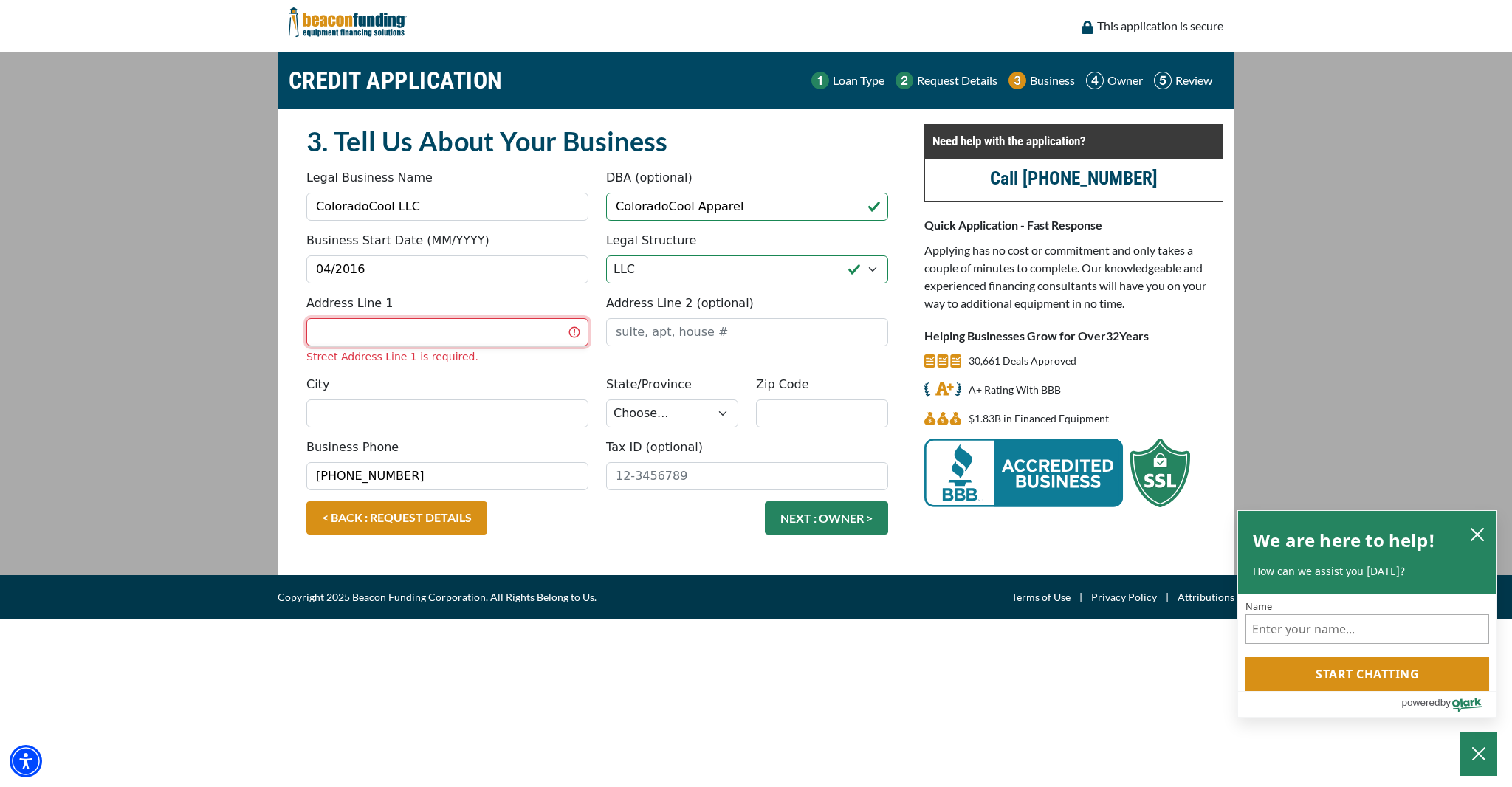
click at [402, 339] on input "Address Line 1" at bounding box center [447, 333] width 282 height 28
type input "562 W Crete Cir"
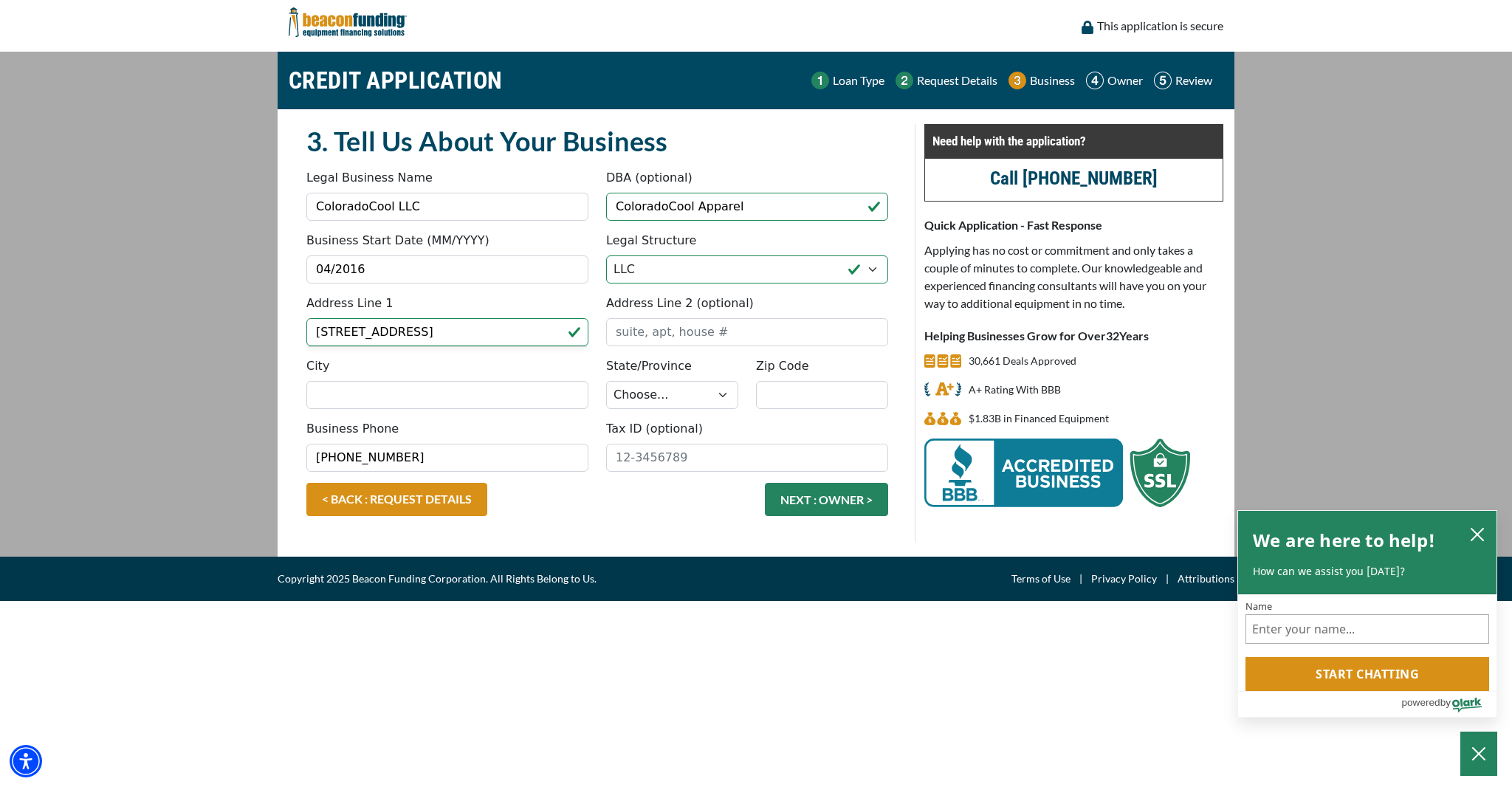
click at [677, 317] on div "Address Line 2 (optional)" at bounding box center [747, 320] width 300 height 52
click at [679, 336] on input "Address Line 2 (optional)" at bounding box center [747, 333] width 282 height 28
type input "Unit 103"
click at [406, 403] on input "City" at bounding box center [447, 395] width 282 height 28
type input "Grand Junction"
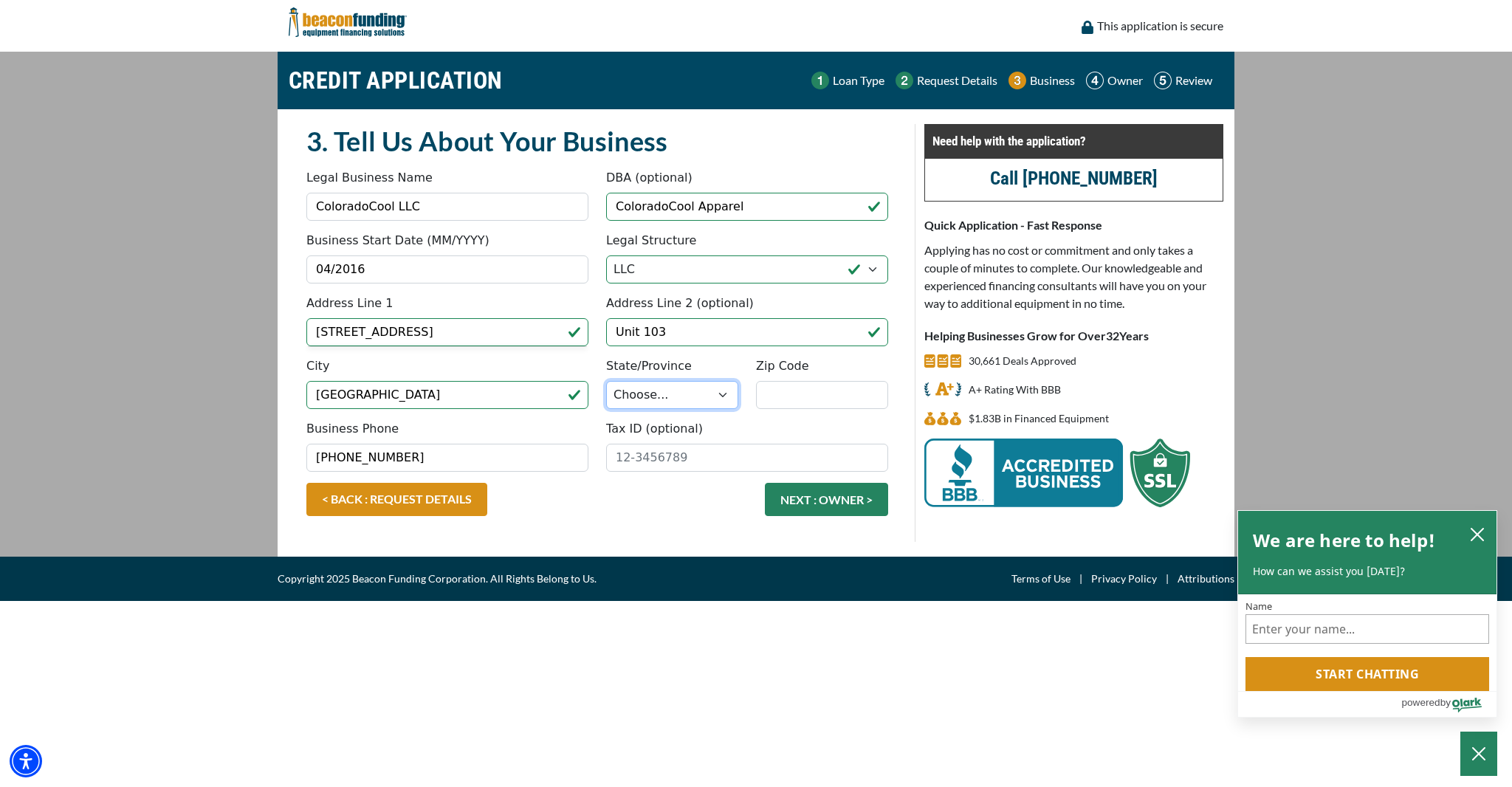
click at [653, 395] on select "Choose... AL AK AZ AR CA CO CT DE DC FL GA HI ID IL IN IA KS KY LA ME MD MA MI …" at bounding box center [672, 395] width 132 height 28
select select "7"
click at [606, 381] on select "Choose... AL AK AZ AR CA CO CT DE DC FL GA HI ID IL IN IA KS KY LA ME MD MA MI …" at bounding box center [672, 395] width 132 height 28
click at [818, 394] on input "Zip Code" at bounding box center [822, 395] width 132 height 28
type input "81505"
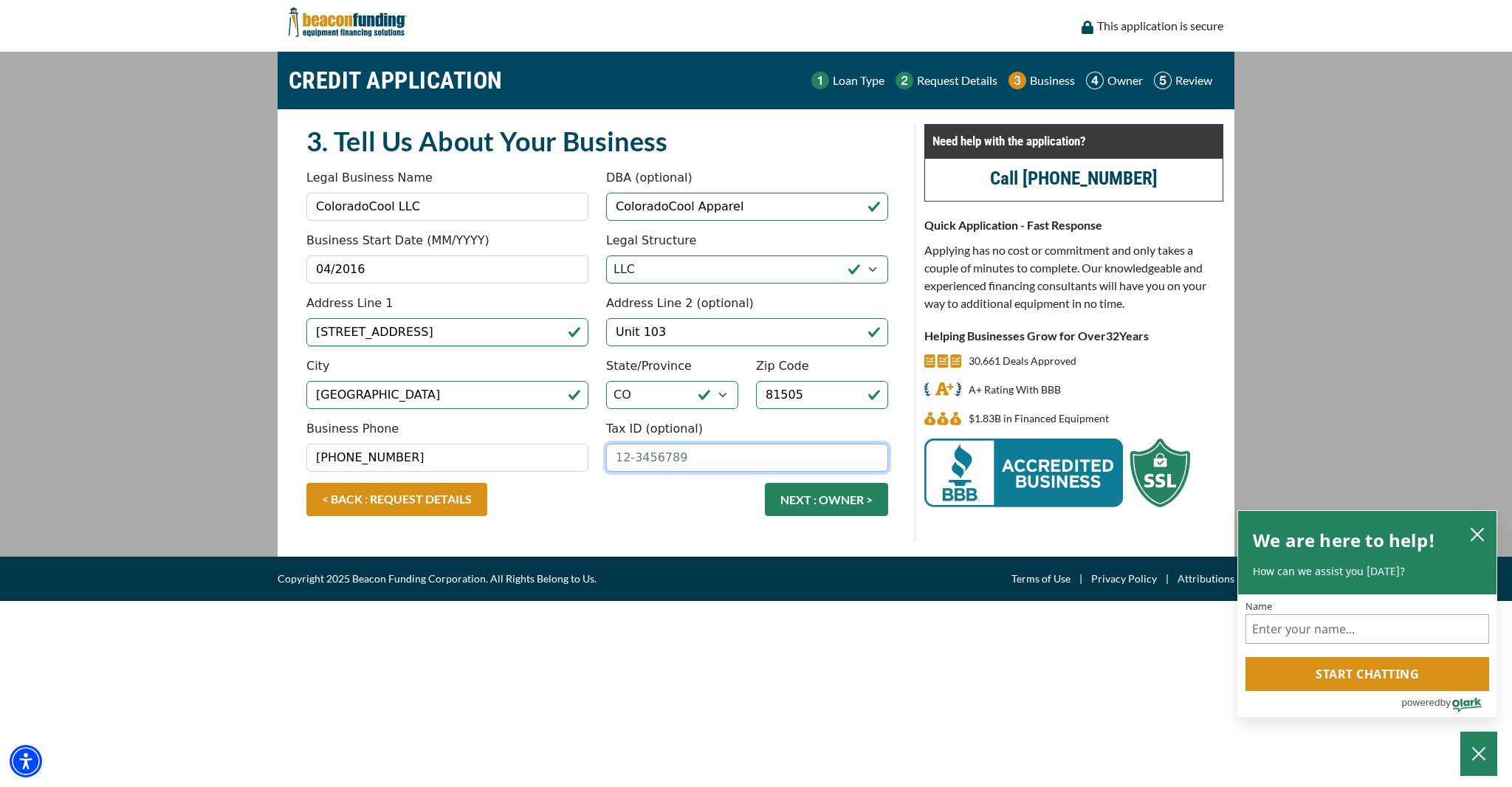
click at [737, 462] on input "Tax ID (optional)" at bounding box center [747, 458] width 282 height 28
type input "47-5583805"
click at [833, 506] on button "NEXT : OWNER >" at bounding box center [826, 500] width 123 height 33
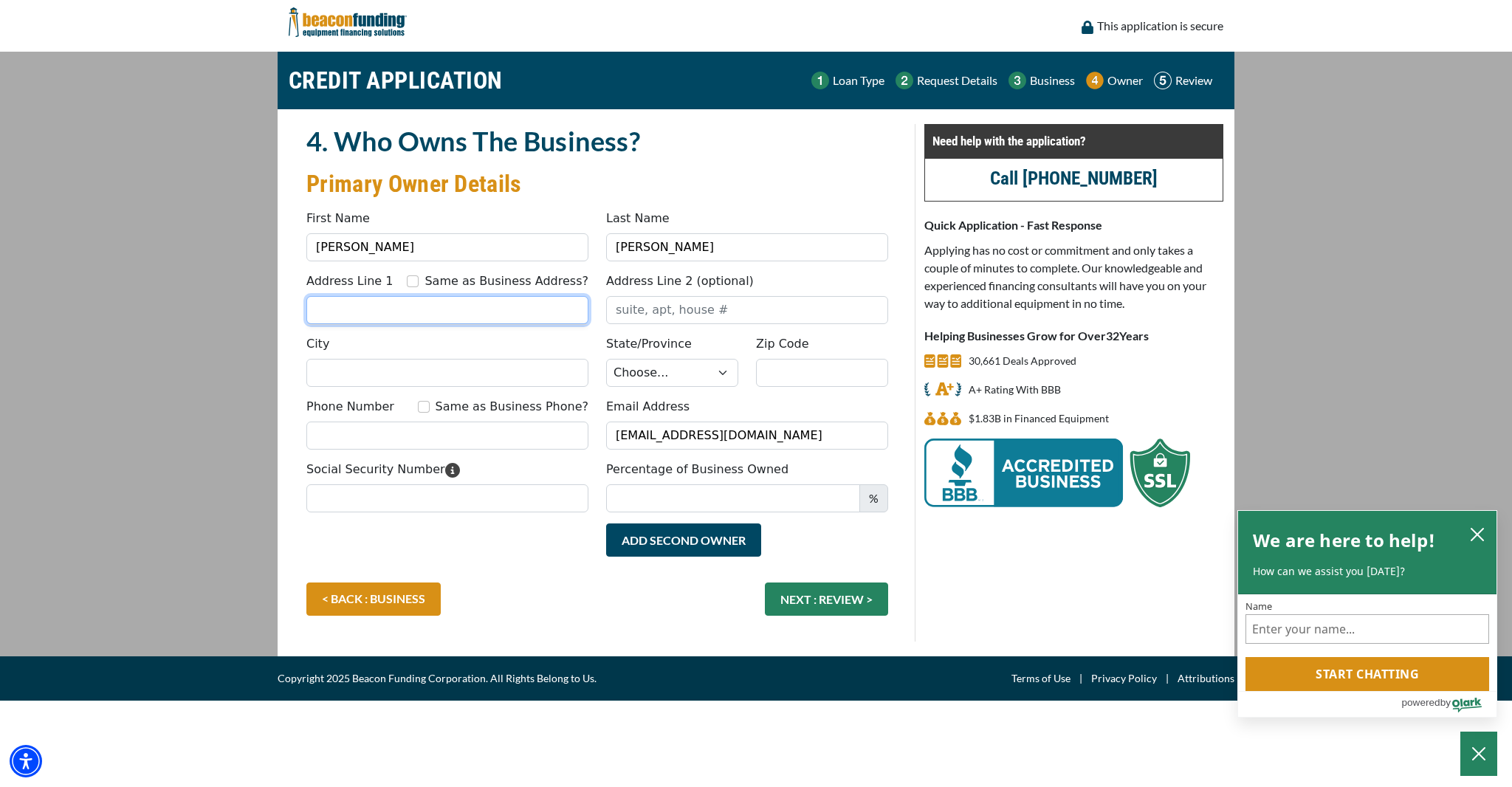
click at [347, 313] on input "Address Line 1" at bounding box center [447, 310] width 282 height 28
type input "3131 Platte River Dr"
click at [663, 305] on input "Address Line 2 (optional)" at bounding box center [747, 310] width 282 height 28
click at [366, 371] on input "City" at bounding box center [447, 373] width 282 height 28
type input "Grand Junction"
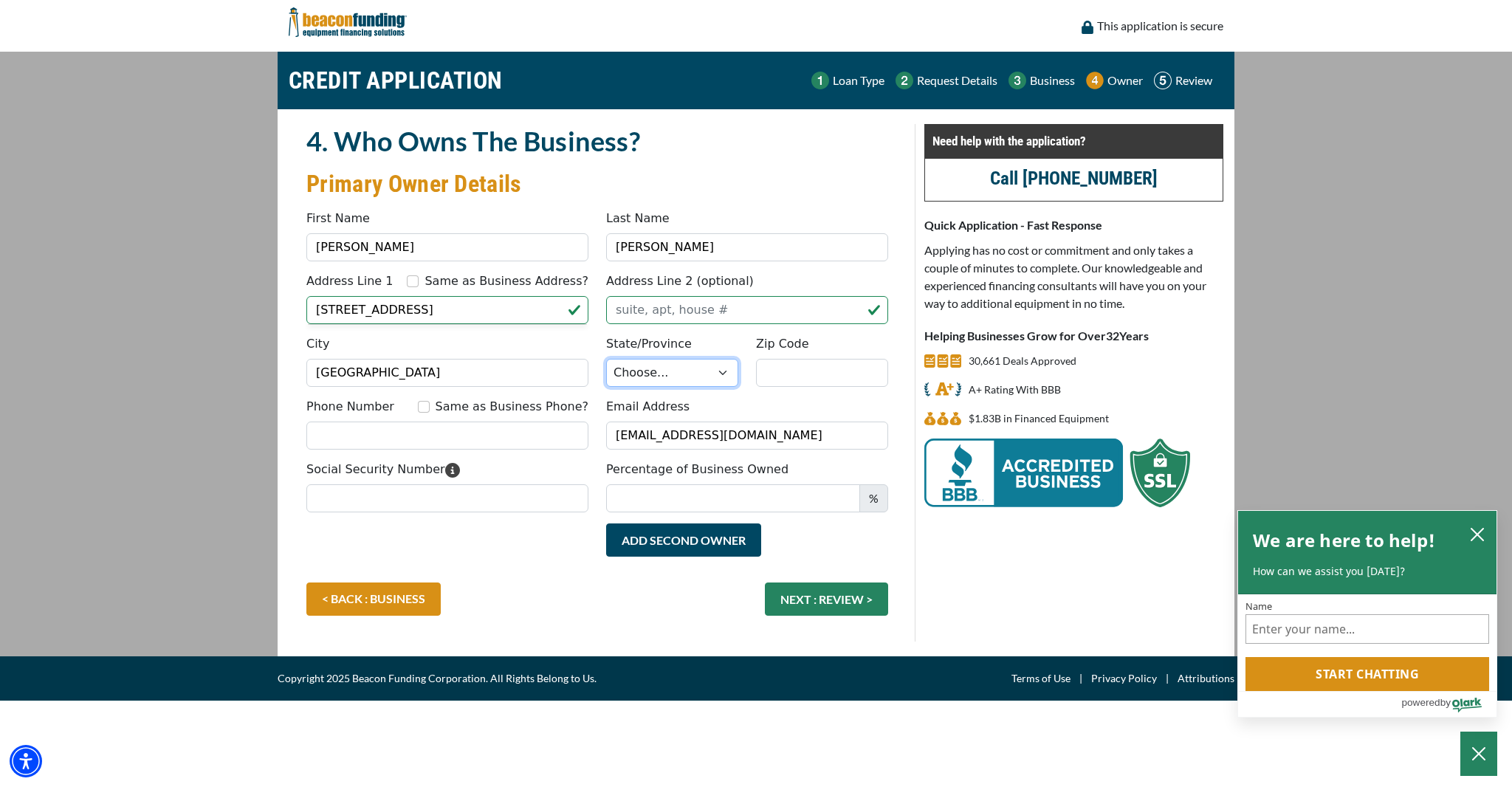
click at [697, 372] on select "Choose... AL AK AZ AR CA CO CT DE DC FL GA HI ID IL IN IA KS KY LA ME MD MA MI …" at bounding box center [672, 373] width 132 height 28
select select "7"
click at [606, 359] on select "Choose... AL AK AZ AR CA CO CT DE DC FL GA HI ID IL IN IA KS KY LA ME MD MA MI …" at bounding box center [672, 373] width 132 height 28
click at [780, 365] on input "Zip Code" at bounding box center [822, 373] width 132 height 28
type input "81504"
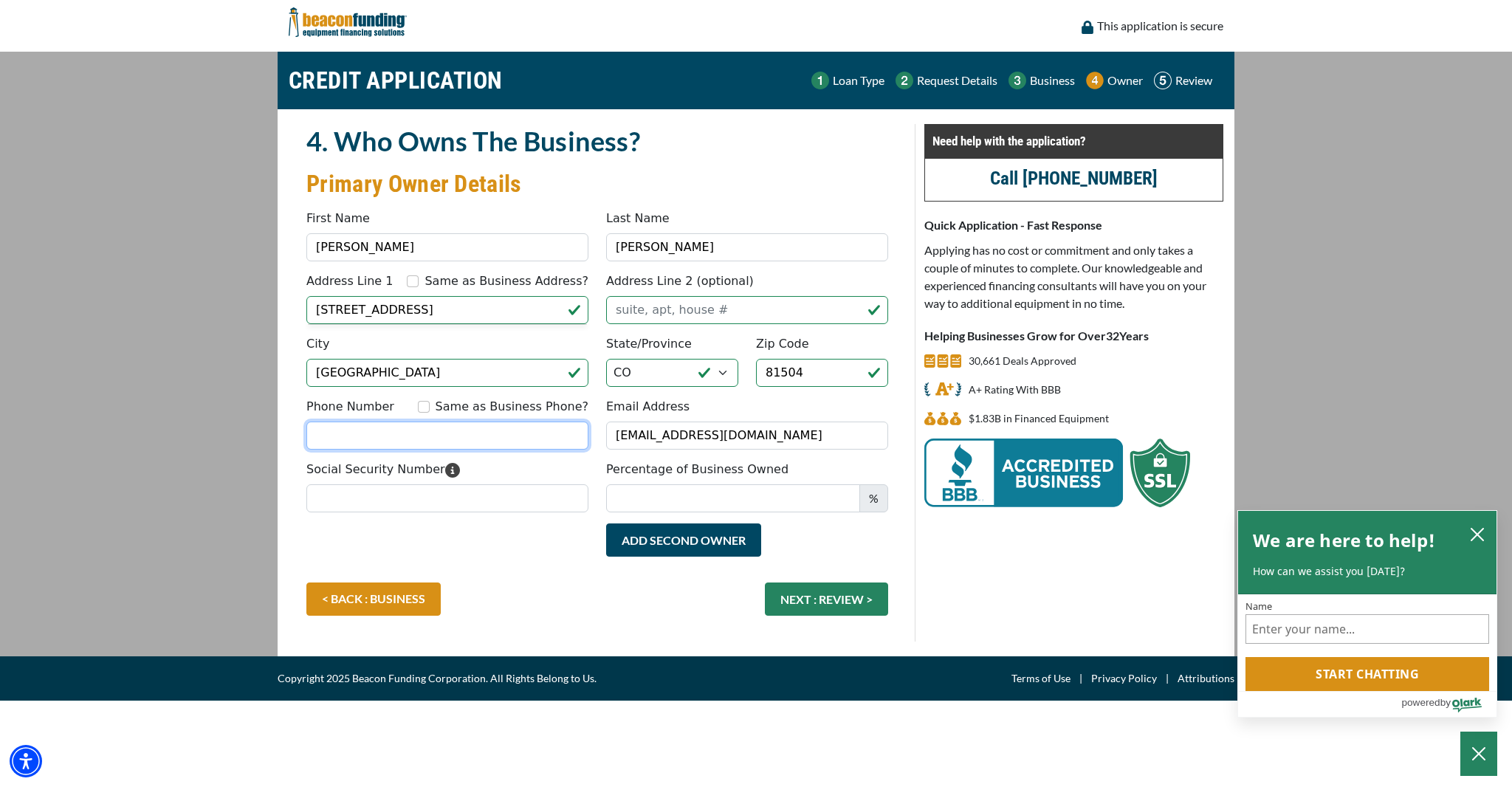
click at [429, 437] on input "Phone Number" at bounding box center [447, 436] width 282 height 28
type input "[PHONE_NUMBER]"
click at [442, 403] on div "Same as Business Phone?" at bounding box center [503, 407] width 171 height 18
click at [430, 405] on input "Same as Business Phone?" at bounding box center [424, 406] width 11 height 11
checkbox input "true"
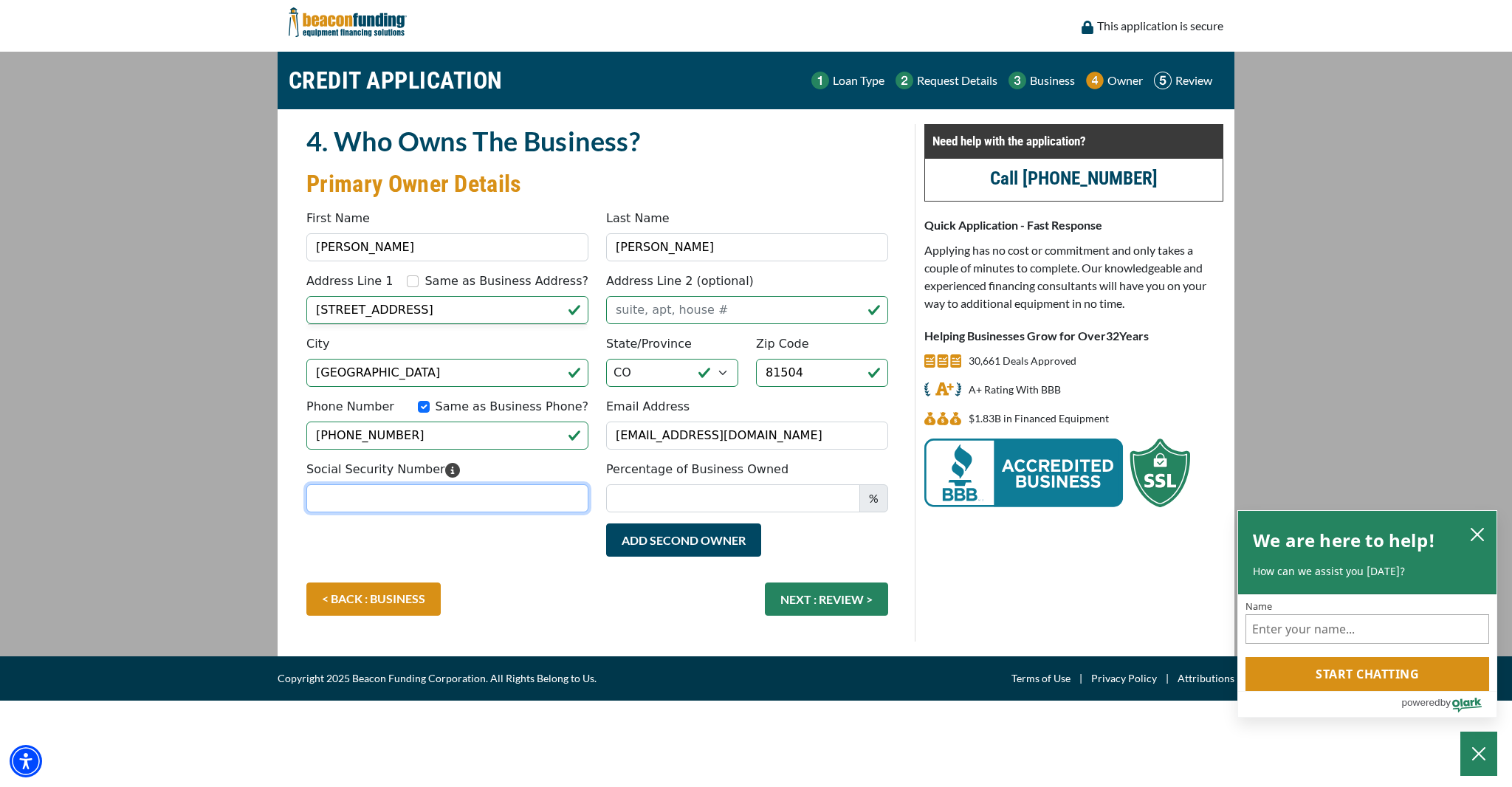
click at [427, 503] on input "Social Security Number" at bounding box center [447, 498] width 282 height 28
type input "156-88-2442"
click at [744, 492] on input "Percentage of Business Owned" at bounding box center [733, 498] width 254 height 28
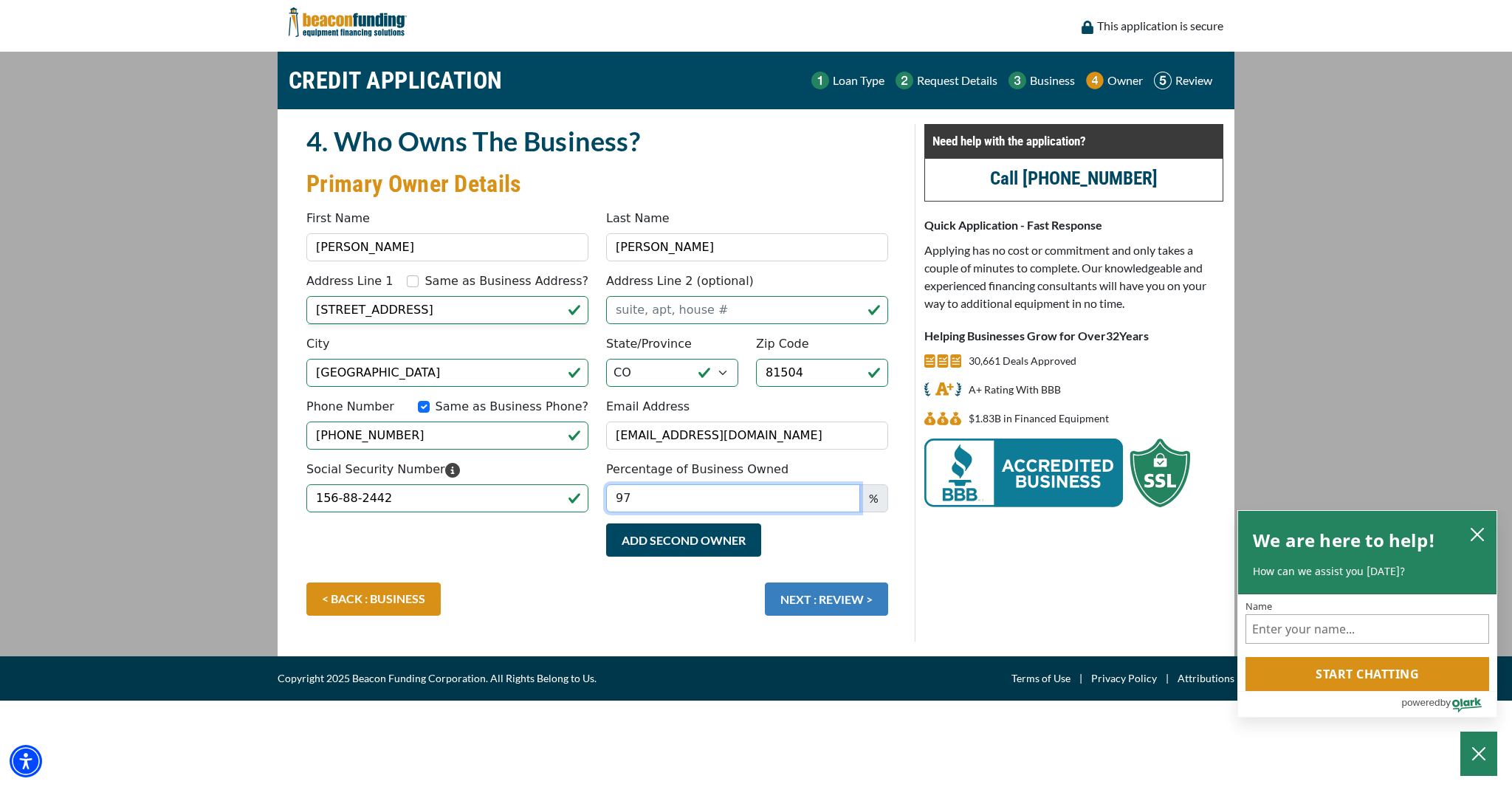
type input "97"
click at [825, 607] on button "NEXT : REVIEW >" at bounding box center [826, 600] width 123 height 33
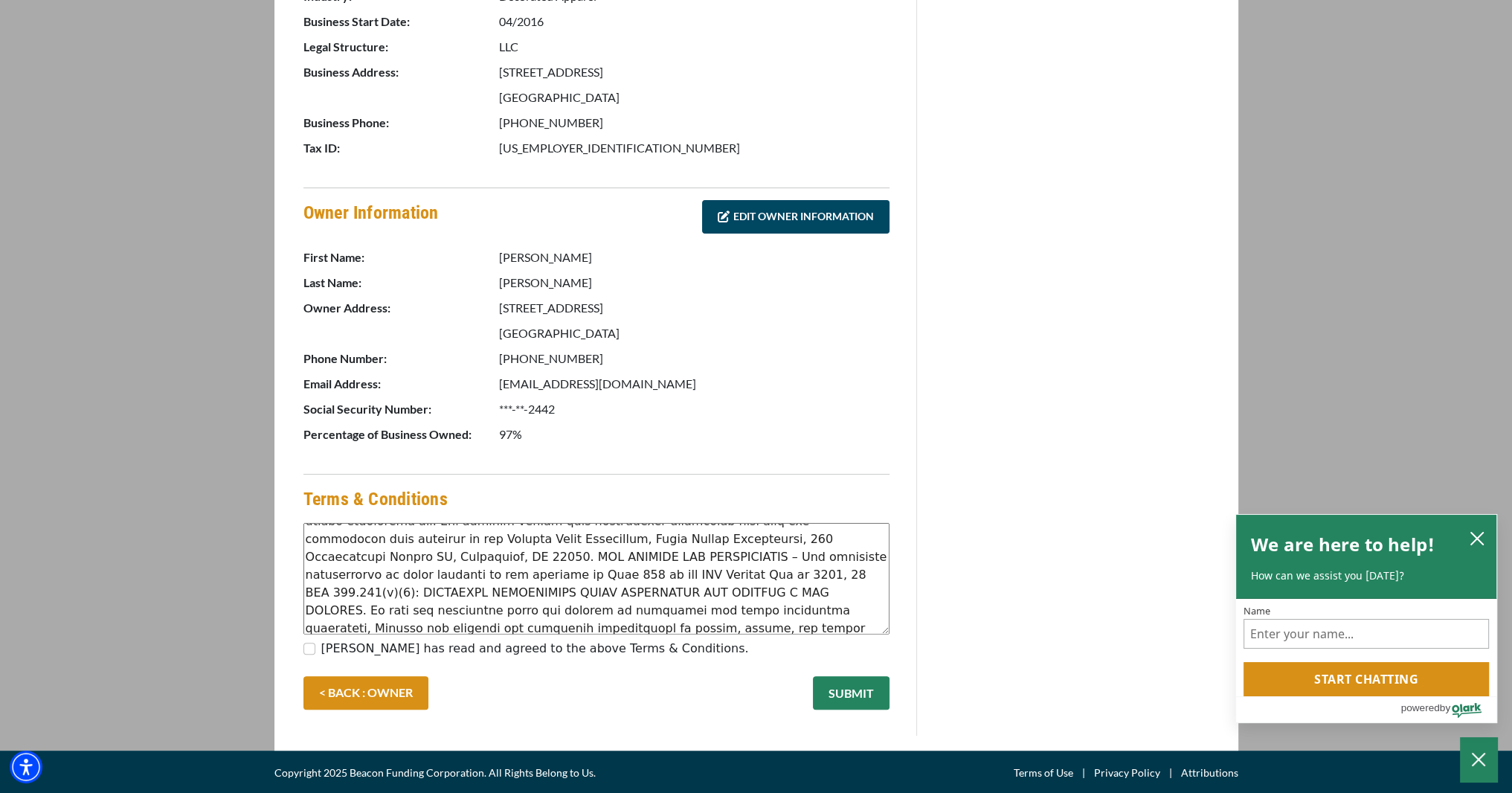
scroll to position [393, 0]
click at [307, 645] on input "[PERSON_NAME] has read and agreed to the above Terms & Conditions." at bounding box center [309, 648] width 11 height 11
checkbox input "true"
click at [855, 685] on button "SUBMIT" at bounding box center [851, 693] width 77 height 34
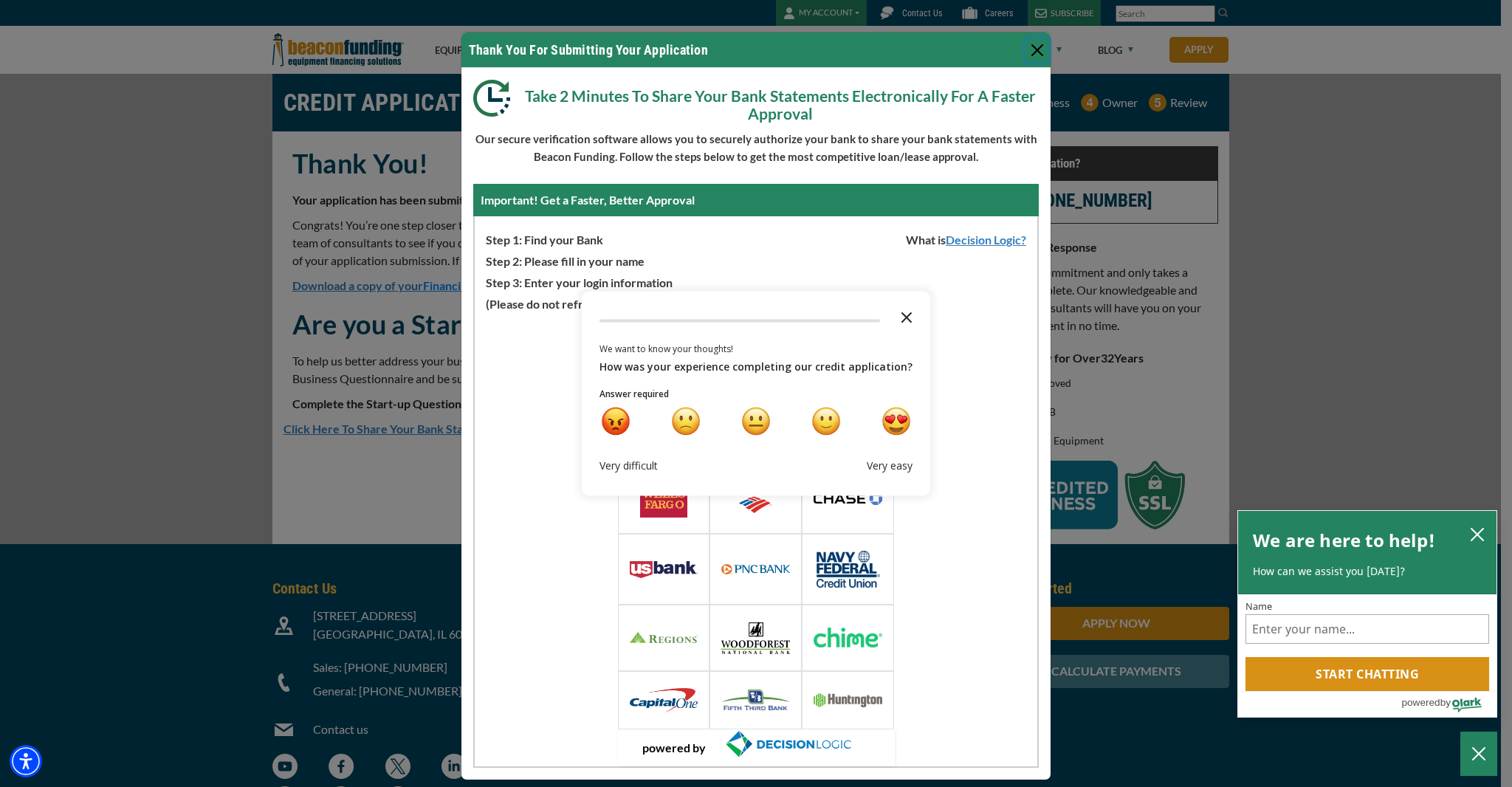
click at [906, 320] on icon "Close the survey" at bounding box center [906, 317] width 30 height 30
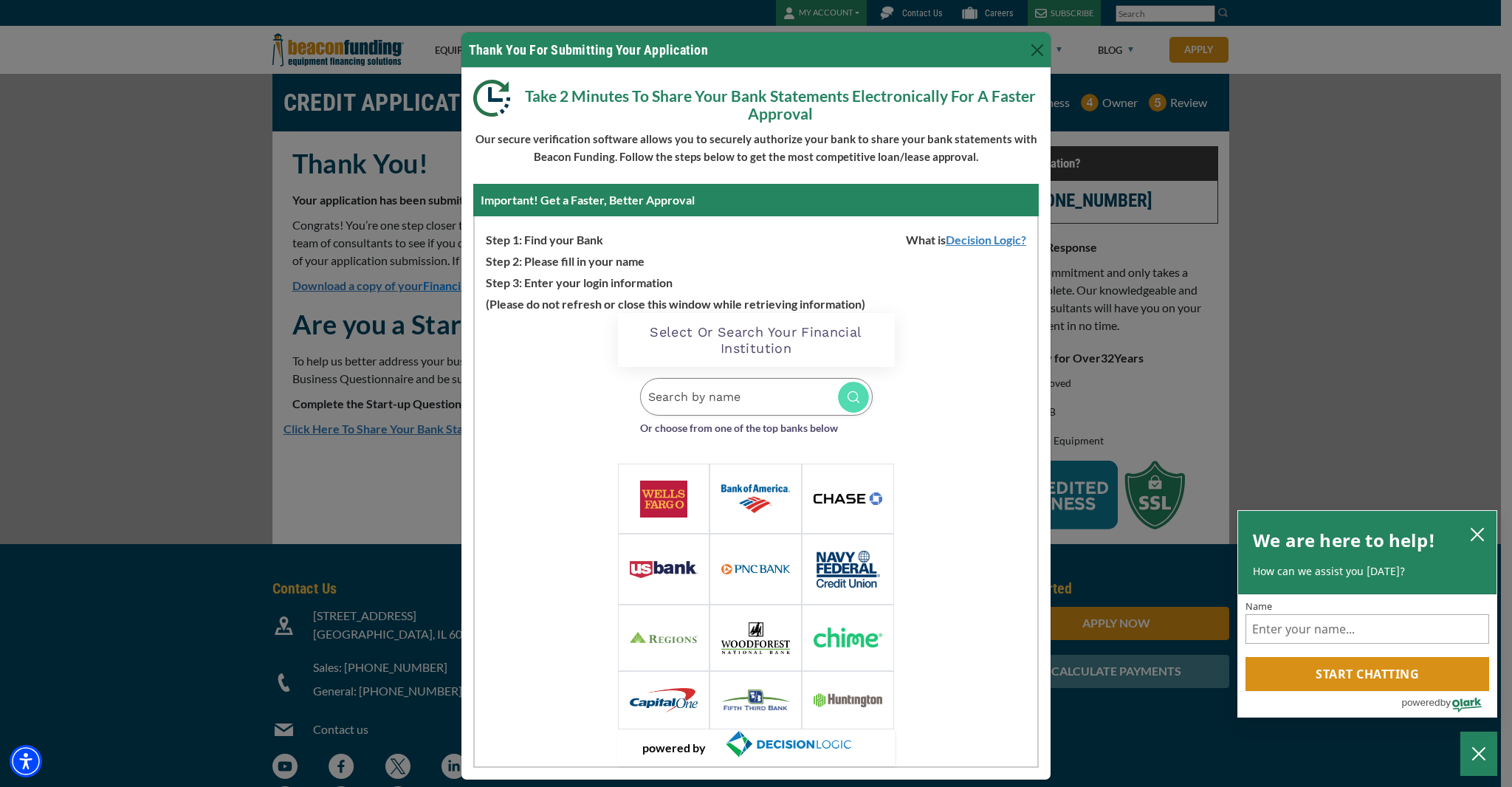
click at [744, 395] on input "Search by name" at bounding box center [756, 397] width 233 height 38
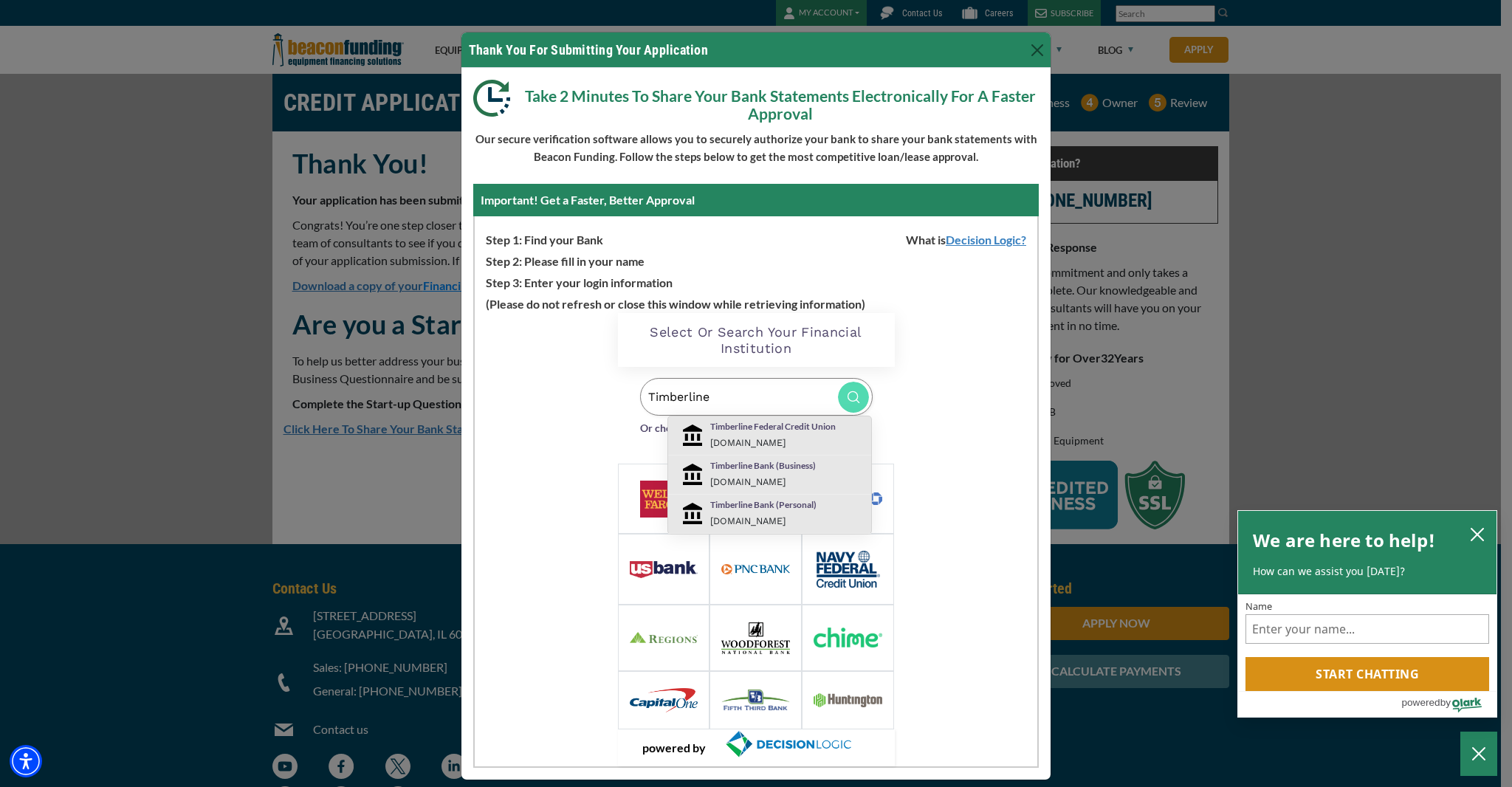
type input "Timberline"
click at [781, 473] on div "Timberline Bank (Business) timberlinebank.com" at bounding box center [787, 474] width 176 height 31
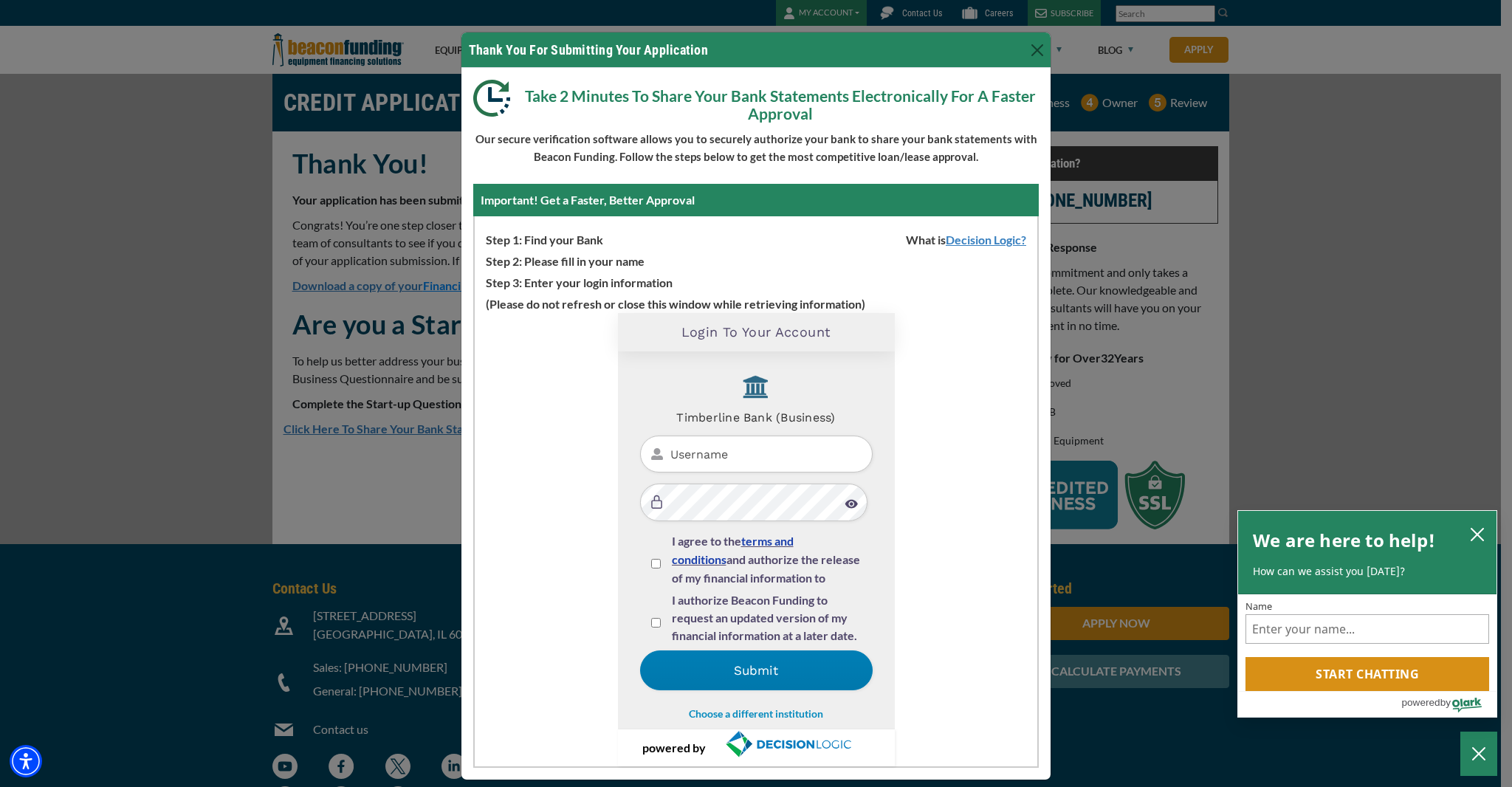
click at [736, 450] on input "Username" at bounding box center [756, 454] width 233 height 38
type input "COCOOL1"
click at [844, 508] on img at bounding box center [850, 503] width 13 height 10
click at [651, 568] on input "I agree to the terms and conditions and authorize the release of my financial i…" at bounding box center [655, 564] width 10 height 10
checkbox input "true"
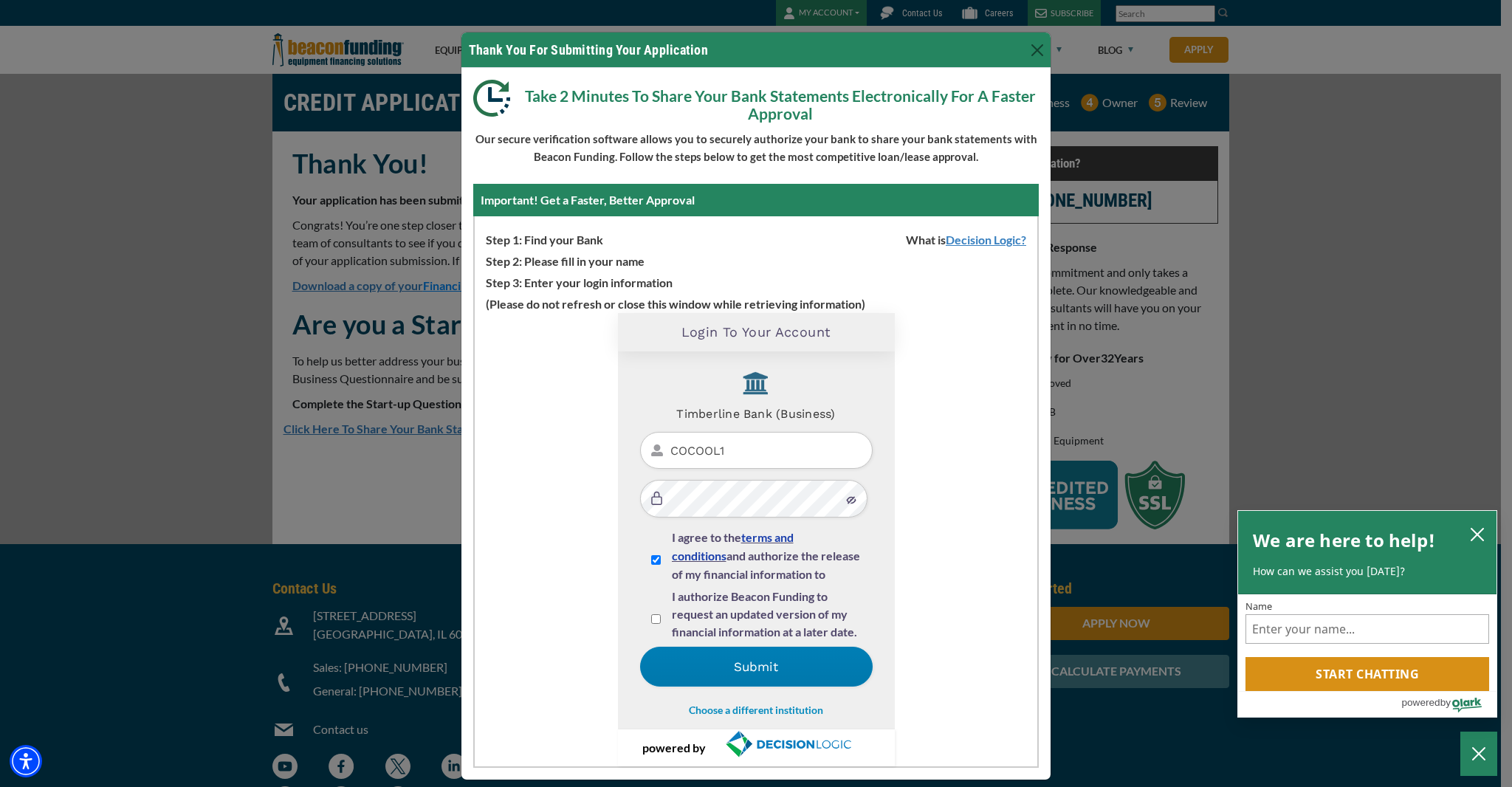
scroll to position [4, 0]
click at [651, 620] on input "I authorize Beacon Funding to request an updated version of my financial inform…" at bounding box center [655, 618] width 10 height 10
checkbox input "true"
click at [774, 672] on button "Submit" at bounding box center [756, 666] width 233 height 40
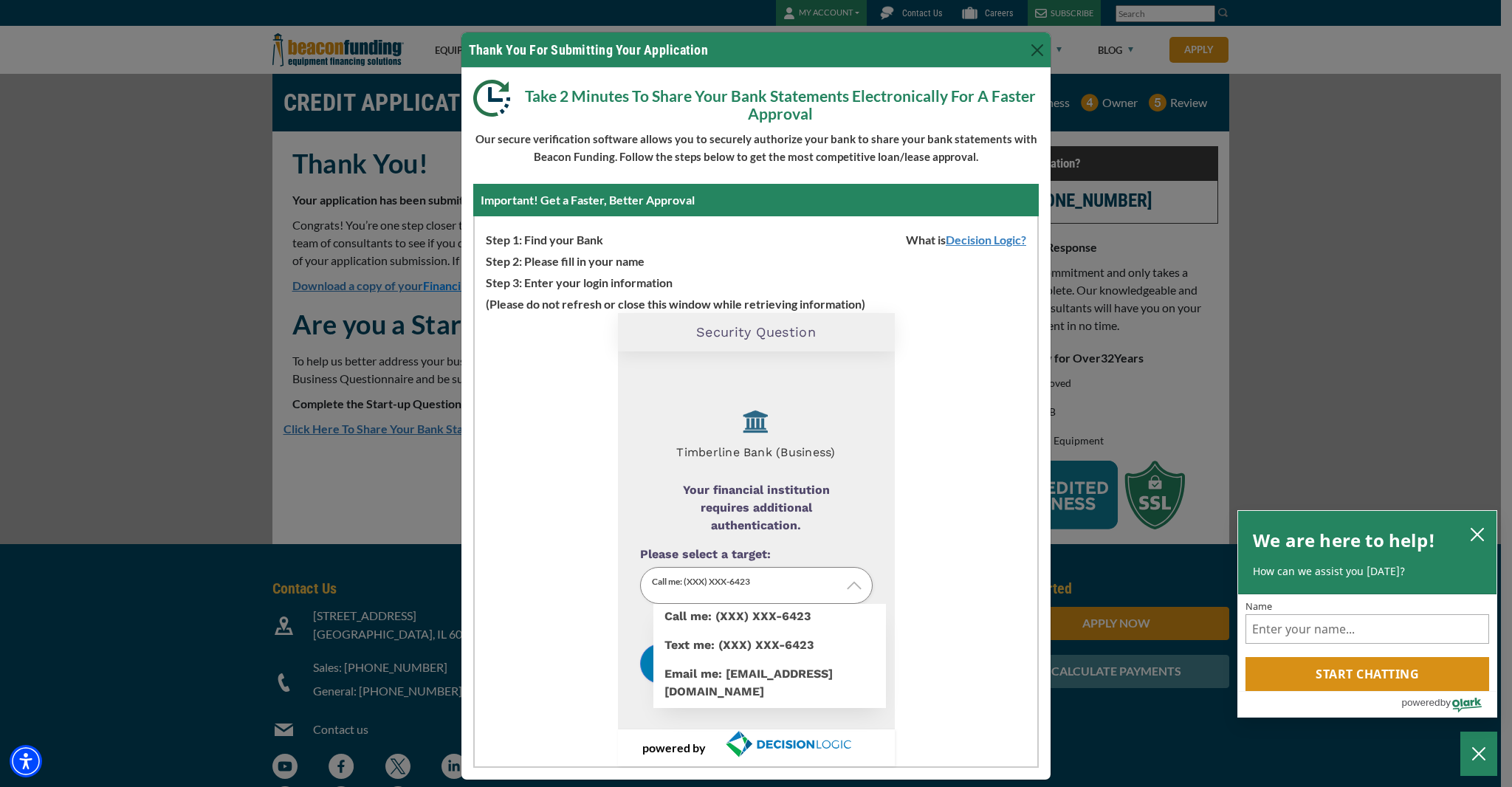
click at [785, 580] on p "Call me: (XXX) XXX-6423" at bounding box center [756, 586] width 233 height 38
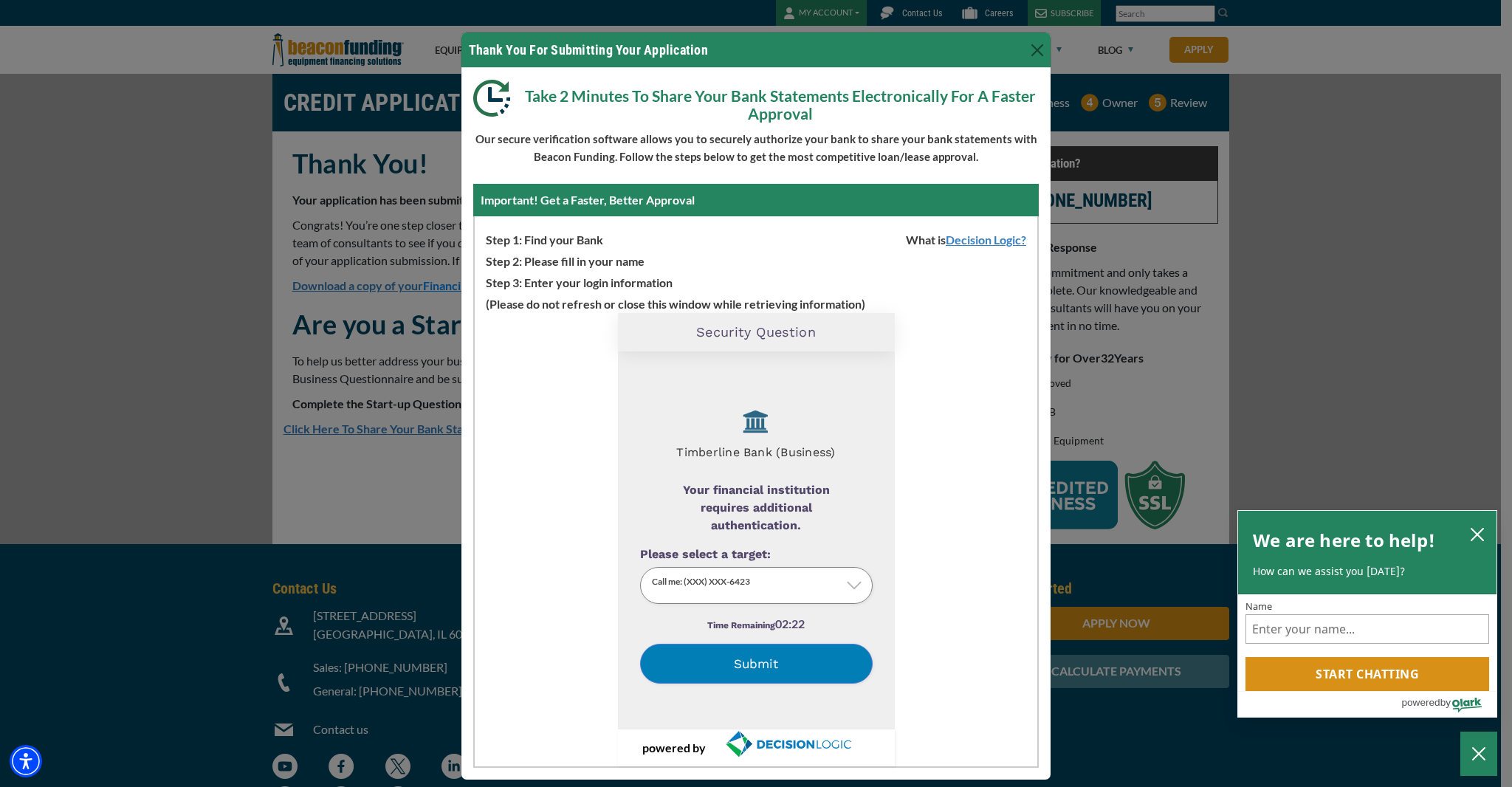
drag, startPoint x: 758, startPoint y: 645, endPoint x: 767, endPoint y: 654, distance: 12.7
click at [759, 657] on label "Text me: (XXX) XXX-6423" at bounding box center [770, 657] width 233 height 0
click at [0, 0] on input "Please select a target:" at bounding box center [0, 0] width 0 height 0
click at [788, 664] on button "Submit" at bounding box center [756, 664] width 233 height 40
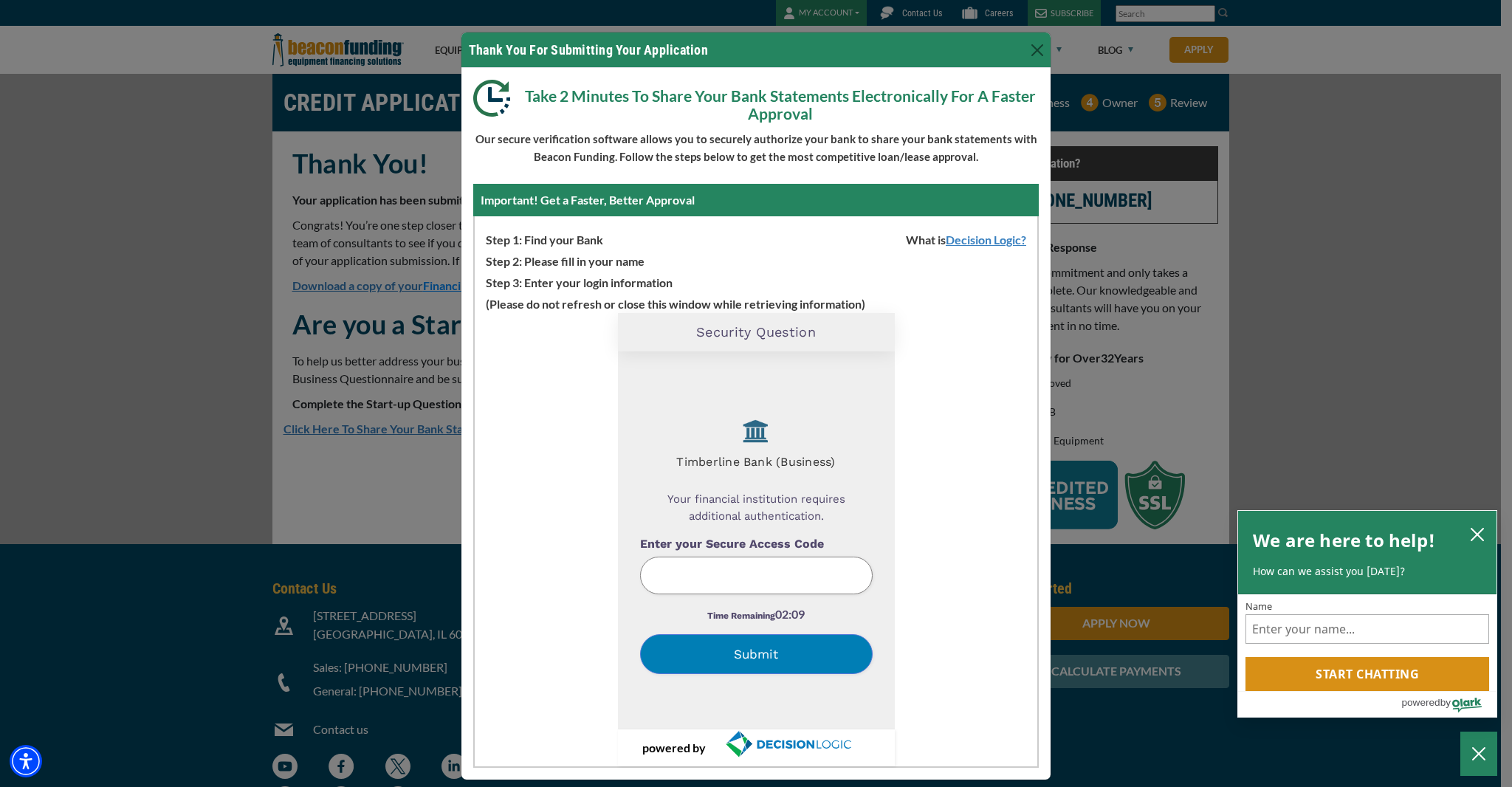
click at [804, 574] on input "Enter your Secure Access Code" at bounding box center [756, 575] width 233 height 38
type input "964157"
click at [780, 664] on button "Submit" at bounding box center [756, 655] width 233 height 40
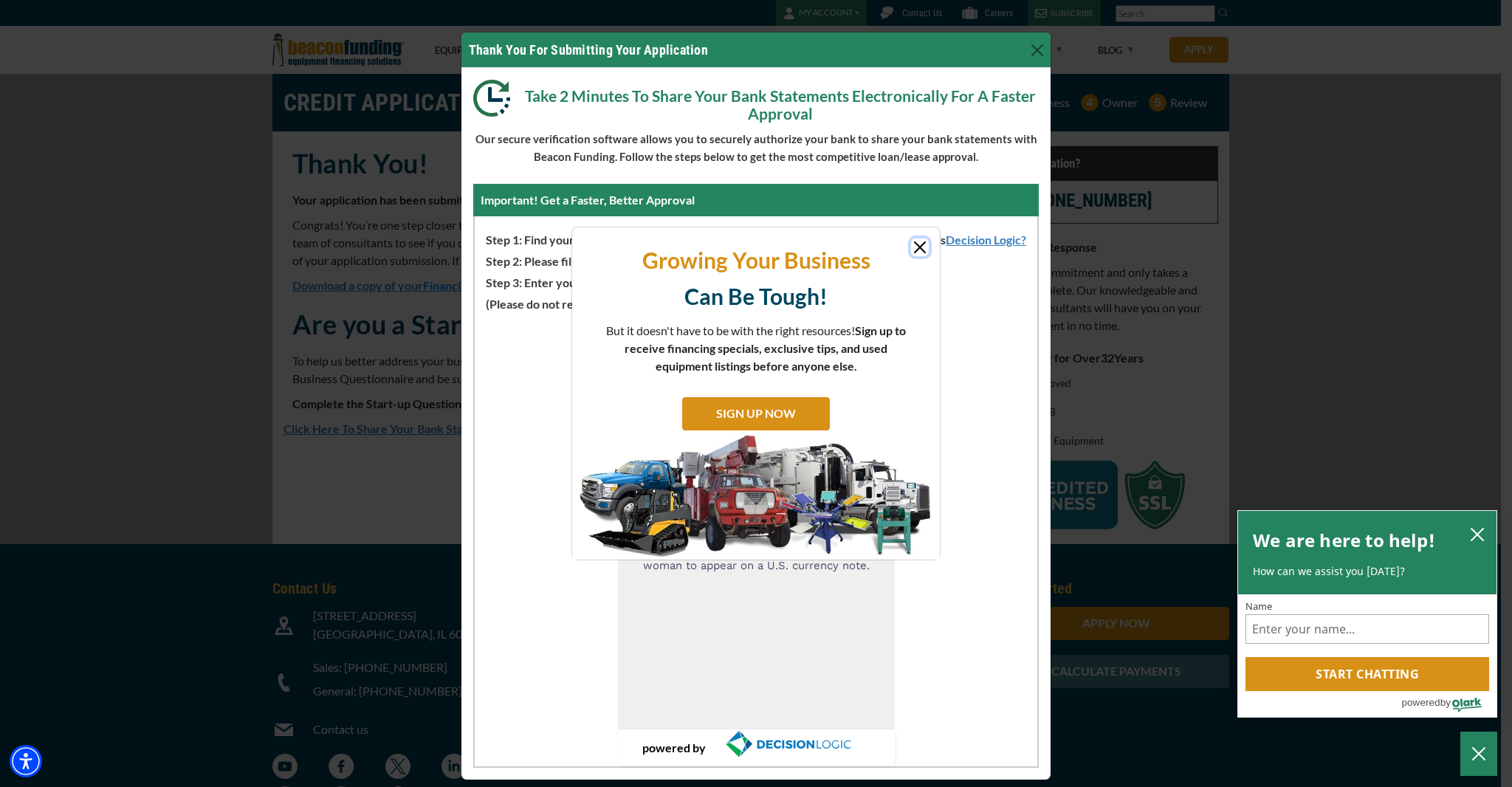
click at [921, 249] on button "Close" at bounding box center [920, 248] width 18 height 18
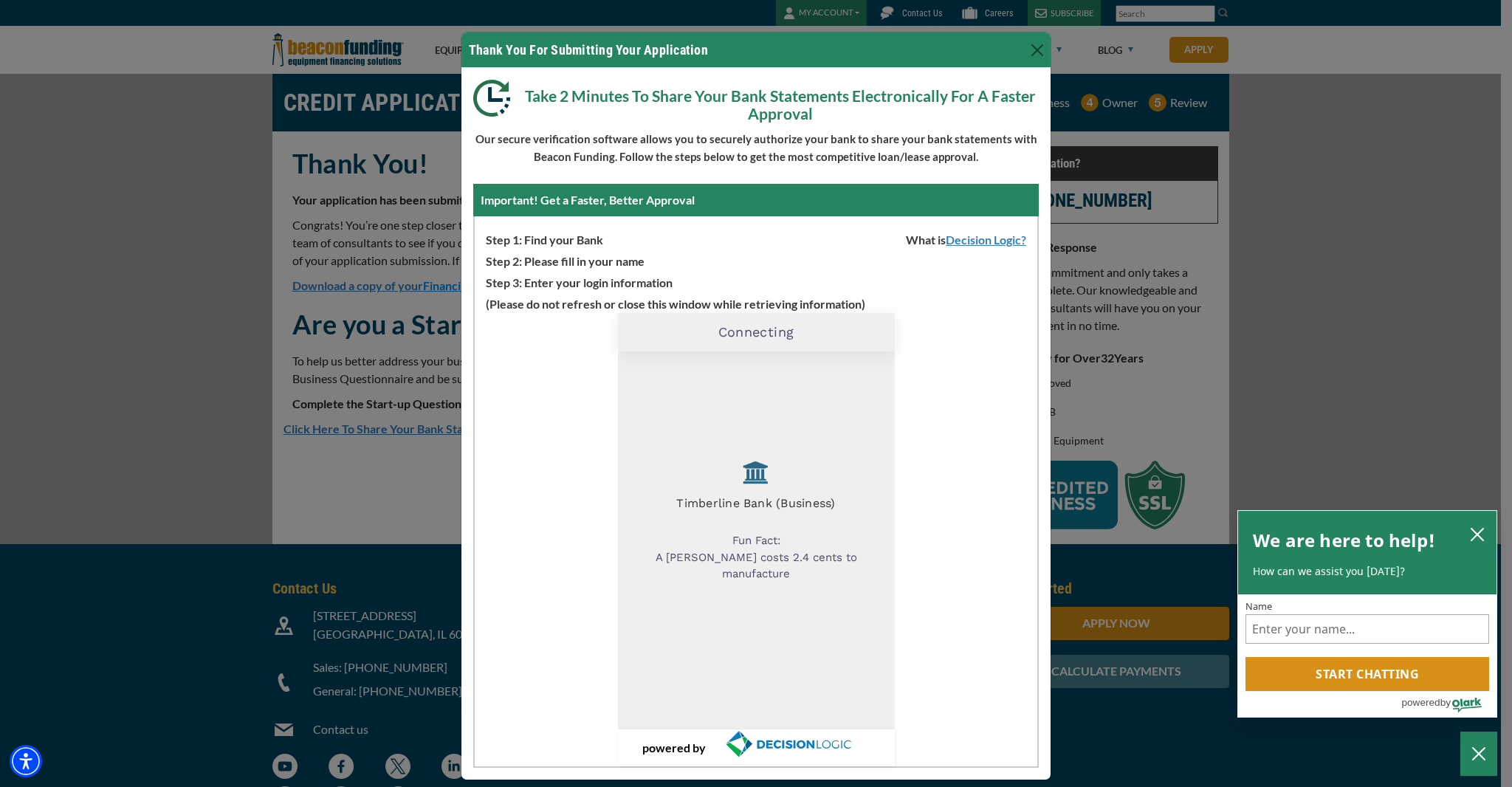
scroll to position [13, 0]
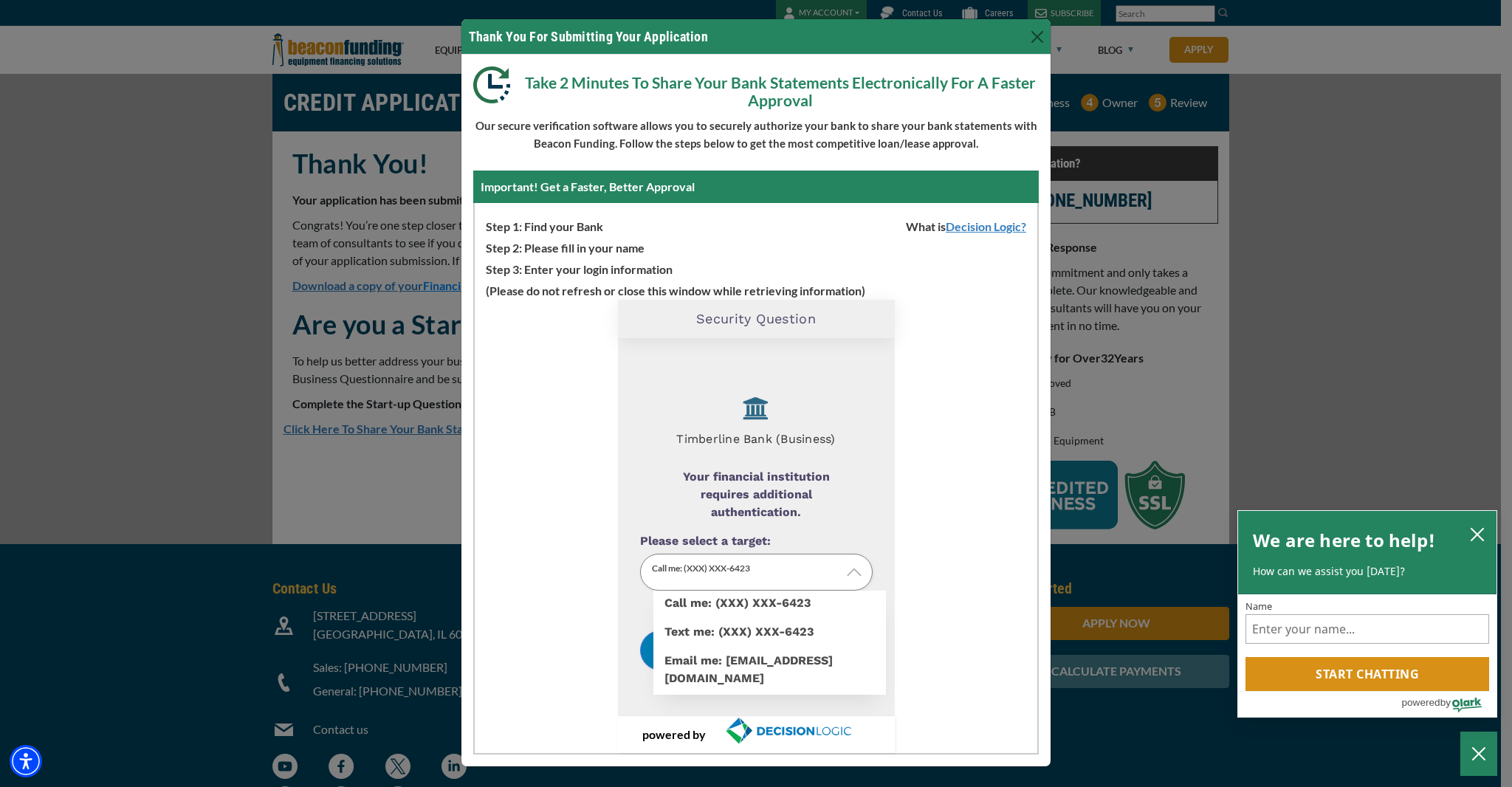
click at [761, 567] on p "Call me: (XXX) XXX-6423" at bounding box center [756, 573] width 233 height 38
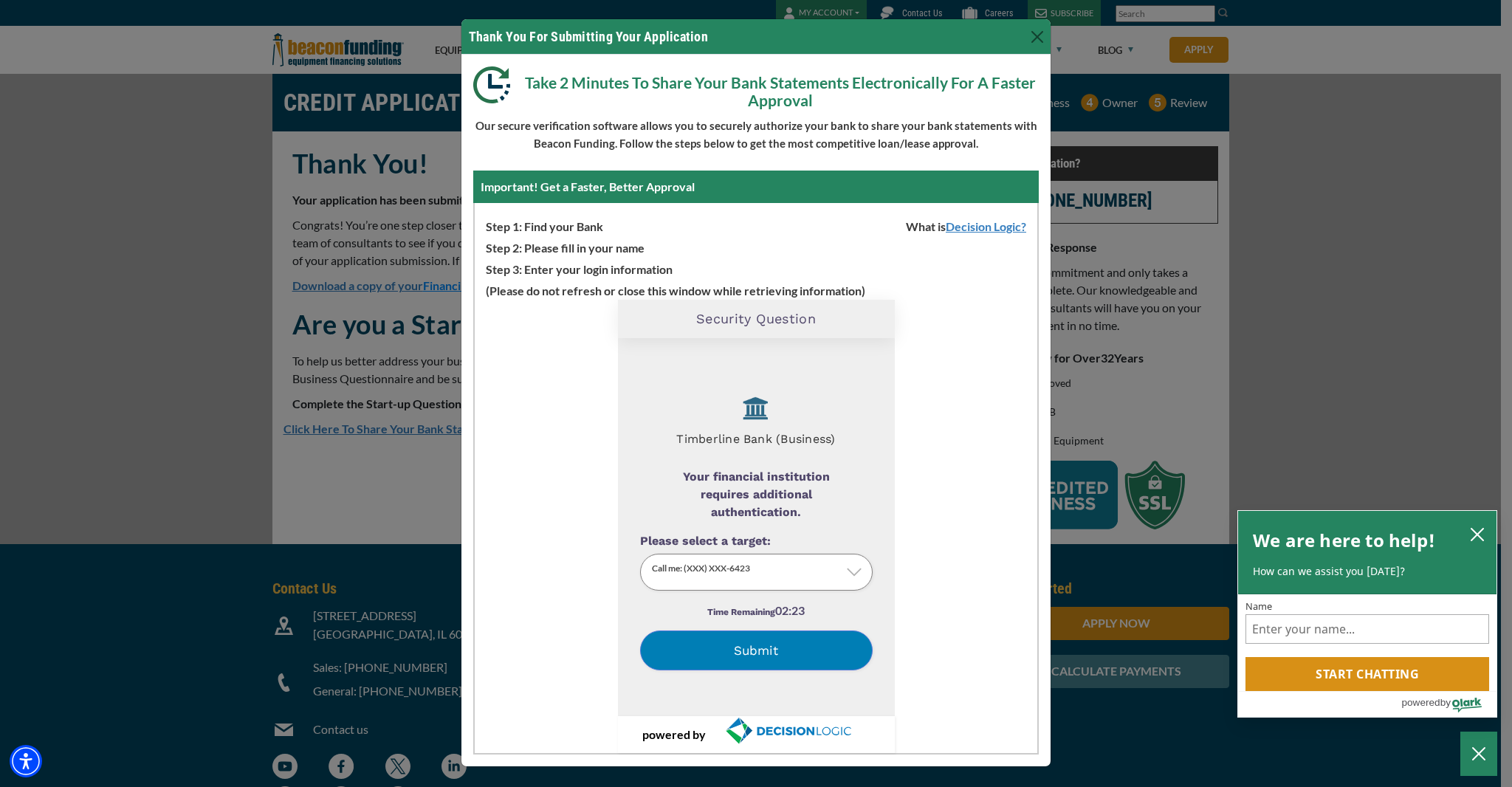
click at [737, 643] on label "Text me: (XXX) XXX-6423" at bounding box center [770, 643] width 233 height 0
click at [0, 0] on input "Please select a target:" at bounding box center [0, 0] width 0 height 0
click at [804, 650] on button "Submit" at bounding box center [756, 650] width 233 height 40
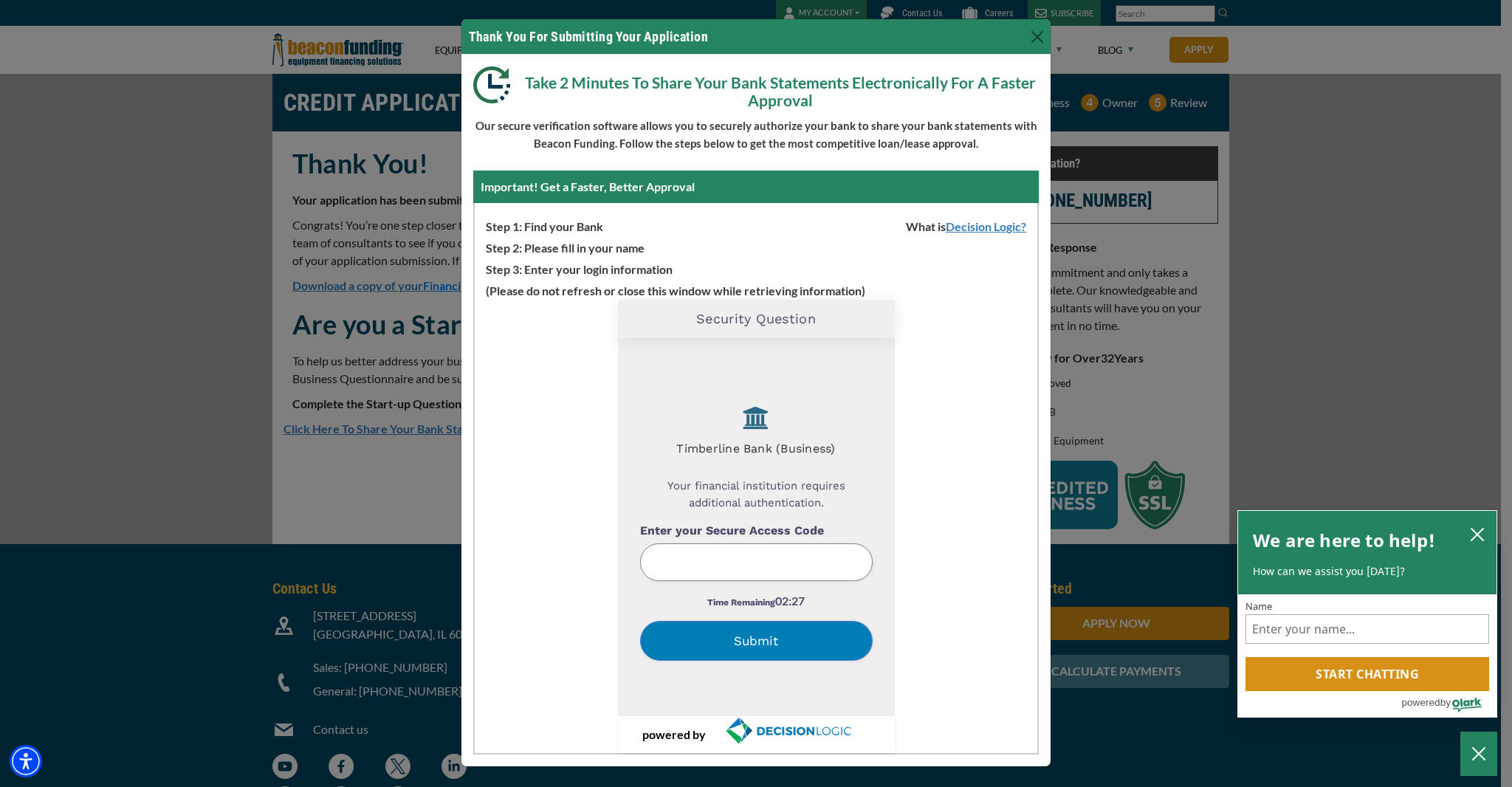
click at [766, 567] on input "Enter your Secure Access Code" at bounding box center [756, 562] width 233 height 38
type input "192195"
click at [749, 617] on div "Time Remaining 02:09" at bounding box center [756, 607] width 233 height 29
click at [739, 637] on button "Submit" at bounding box center [756, 642] width 233 height 40
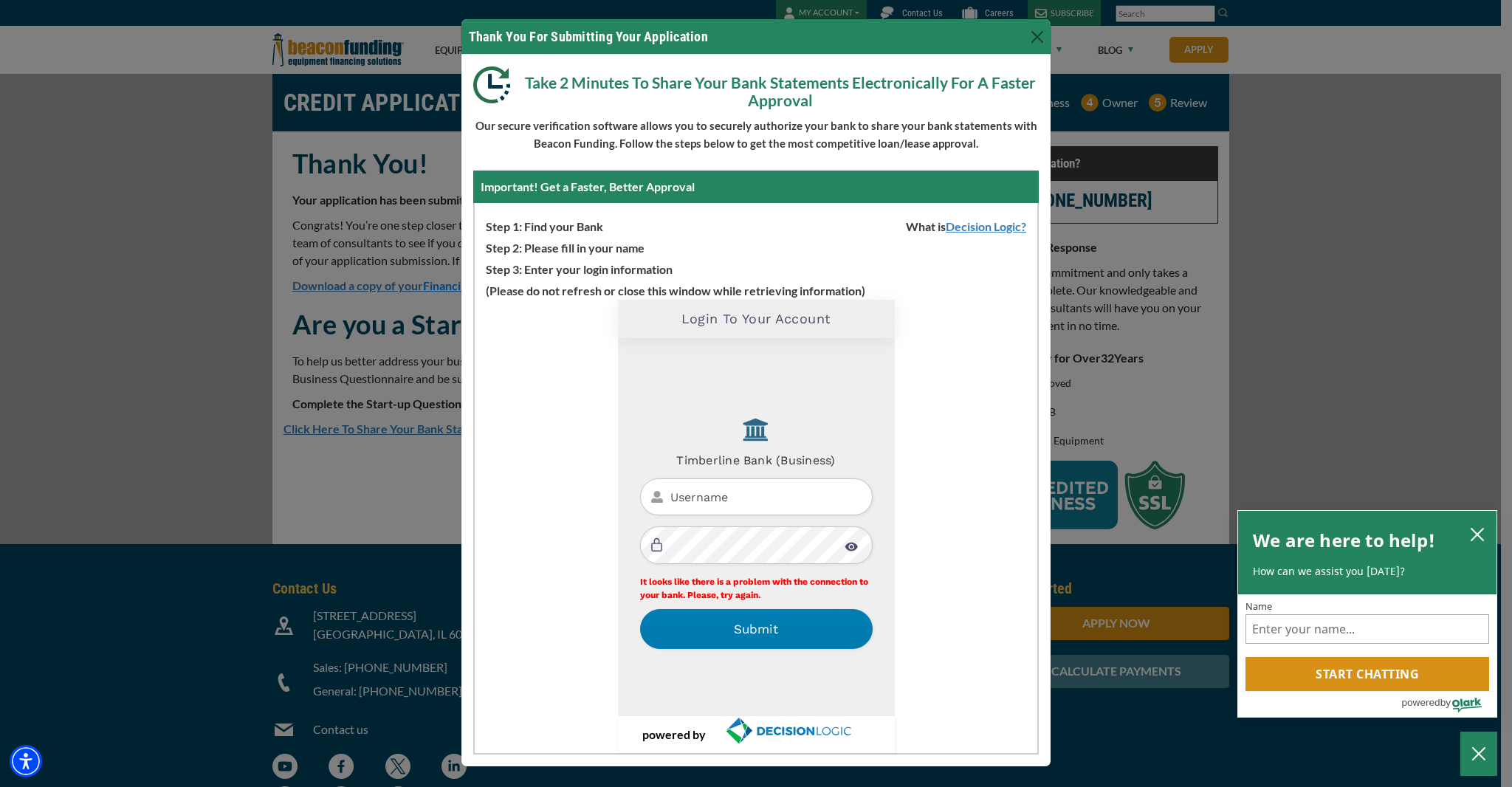
click at [748, 499] on input "Username" at bounding box center [756, 497] width 233 height 38
type input "COCOOL1"
click at [844, 548] on img at bounding box center [850, 546] width 13 height 10
click at [724, 636] on button "Submit" at bounding box center [756, 629] width 233 height 40
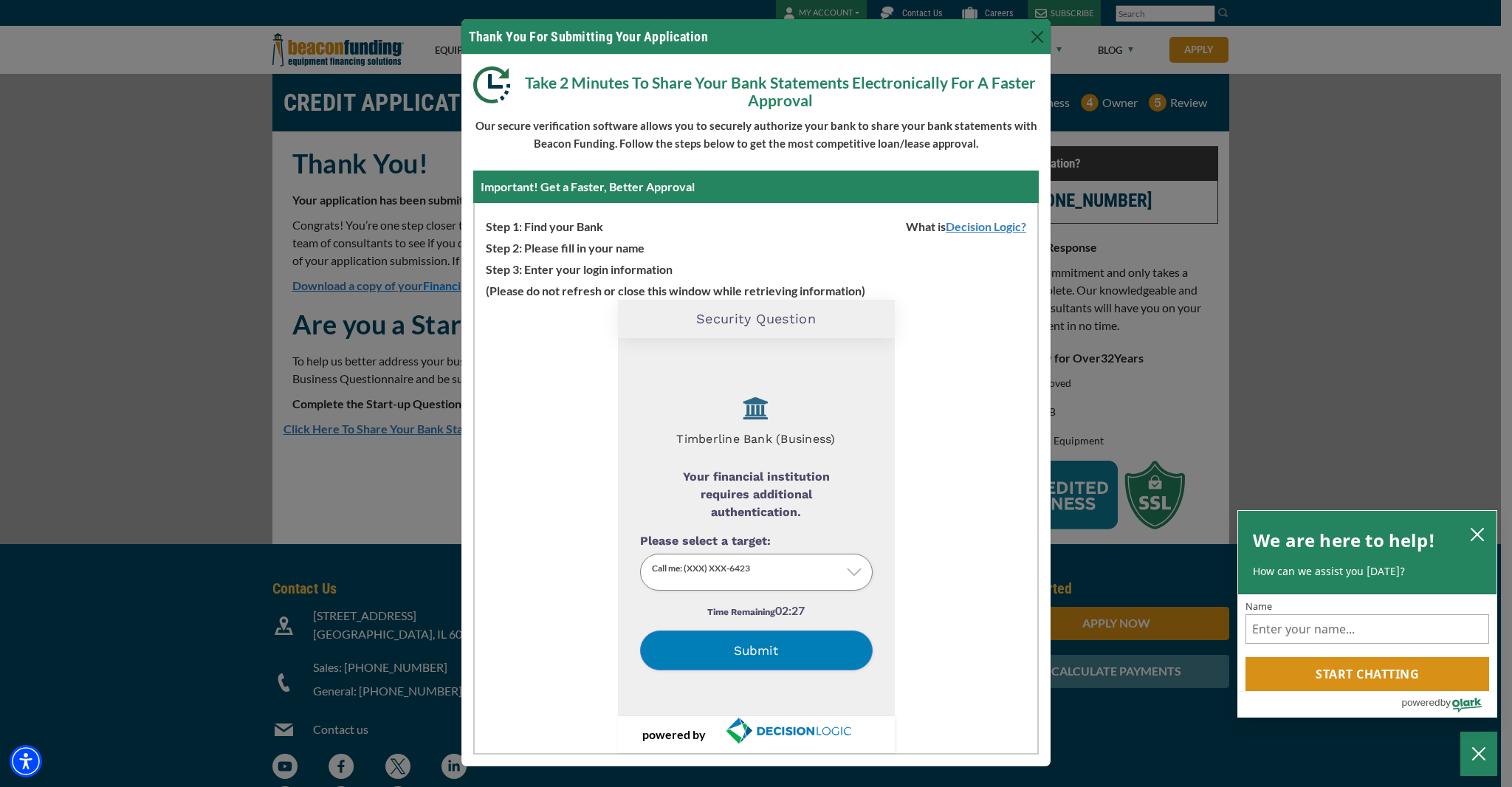
click at [759, 657] on button "Submit" at bounding box center [756, 650] width 233 height 40
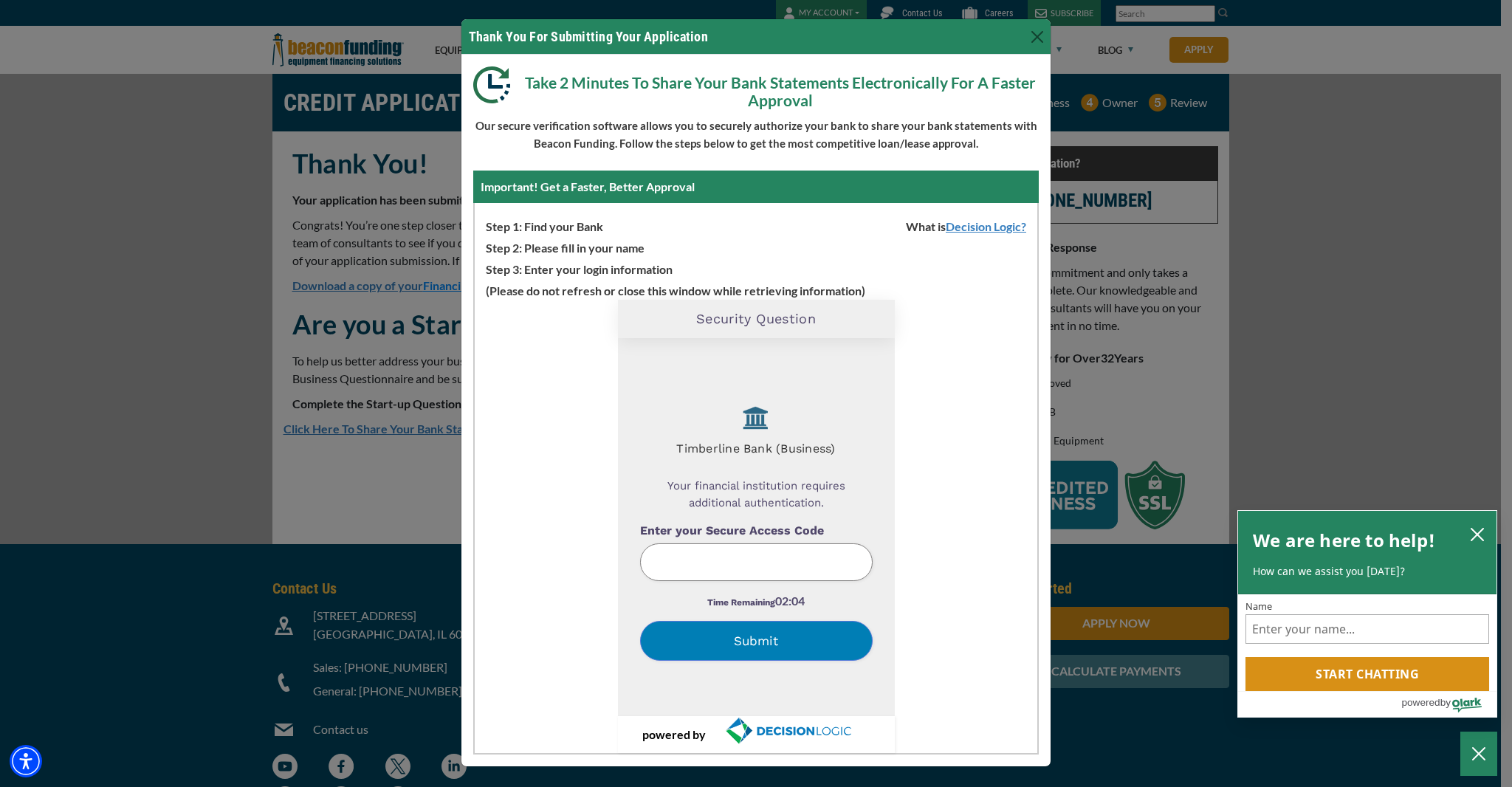
click at [753, 568] on input "Enter your Secure Access Code" at bounding box center [756, 562] width 233 height 38
type input "161474"
click at [803, 639] on button "Submit" at bounding box center [756, 642] width 233 height 40
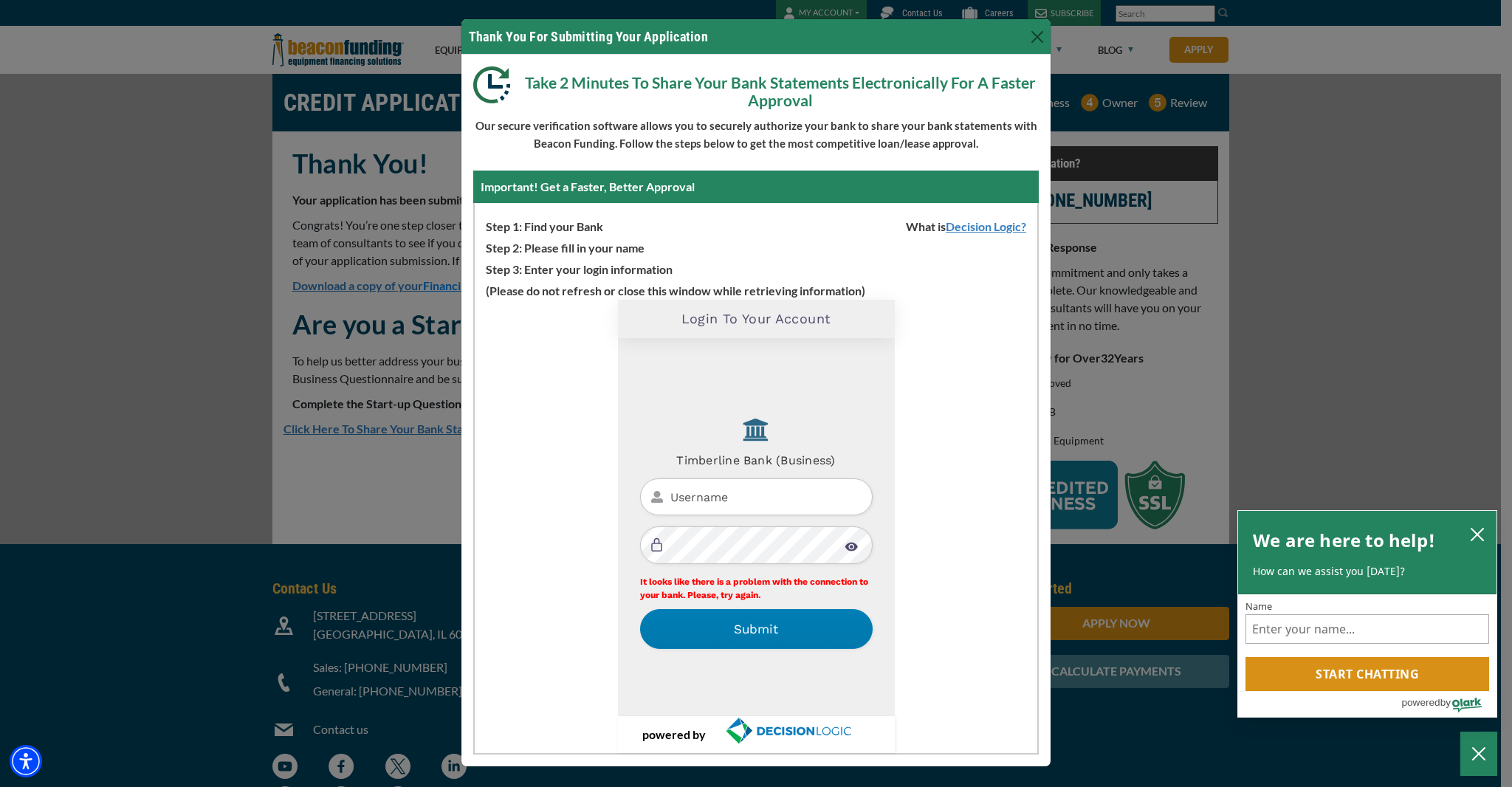
drag, startPoint x: 777, startPoint y: 494, endPoint x: 775, endPoint y: 503, distance: 9.2
click at [777, 494] on input "Username" at bounding box center [756, 497] width 233 height 38
click at [1032, 42] on button "Close" at bounding box center [1037, 37] width 24 height 24
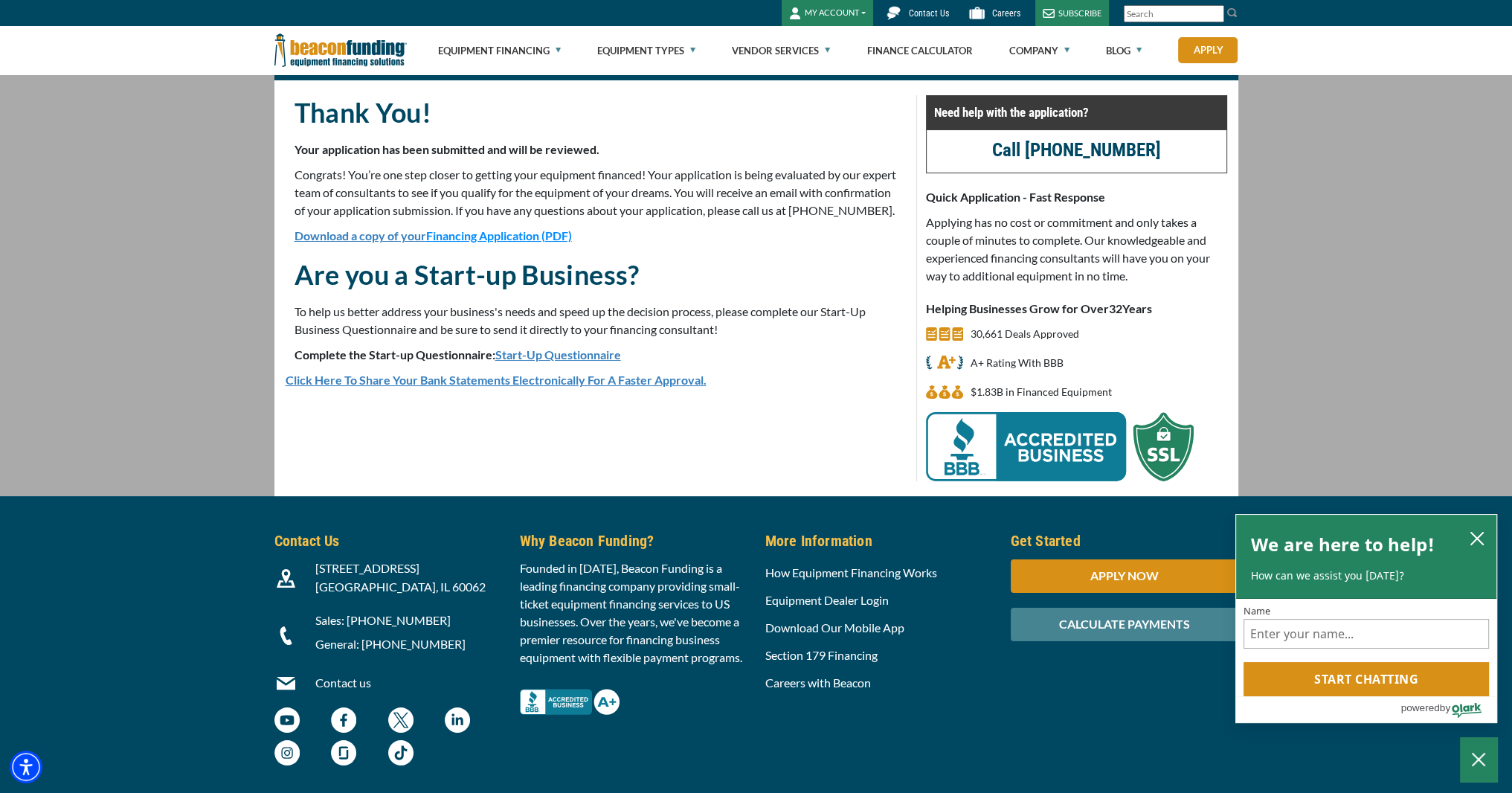
scroll to position [0, 0]
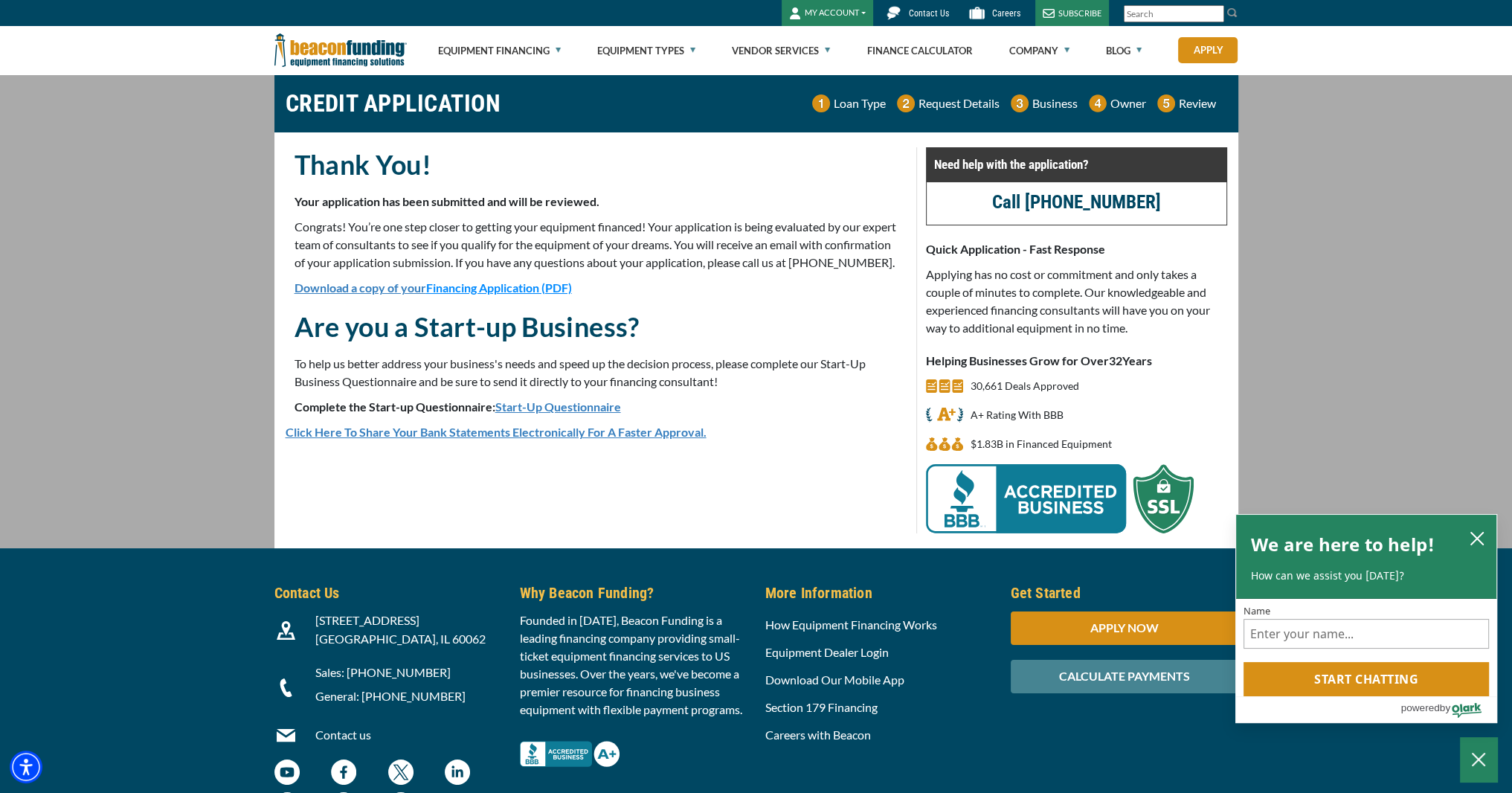
drag, startPoint x: 339, startPoint y: 41, endPoint x: 585, endPoint y: 176, distance: 280.6
click at [339, 41] on img at bounding box center [340, 50] width 132 height 49
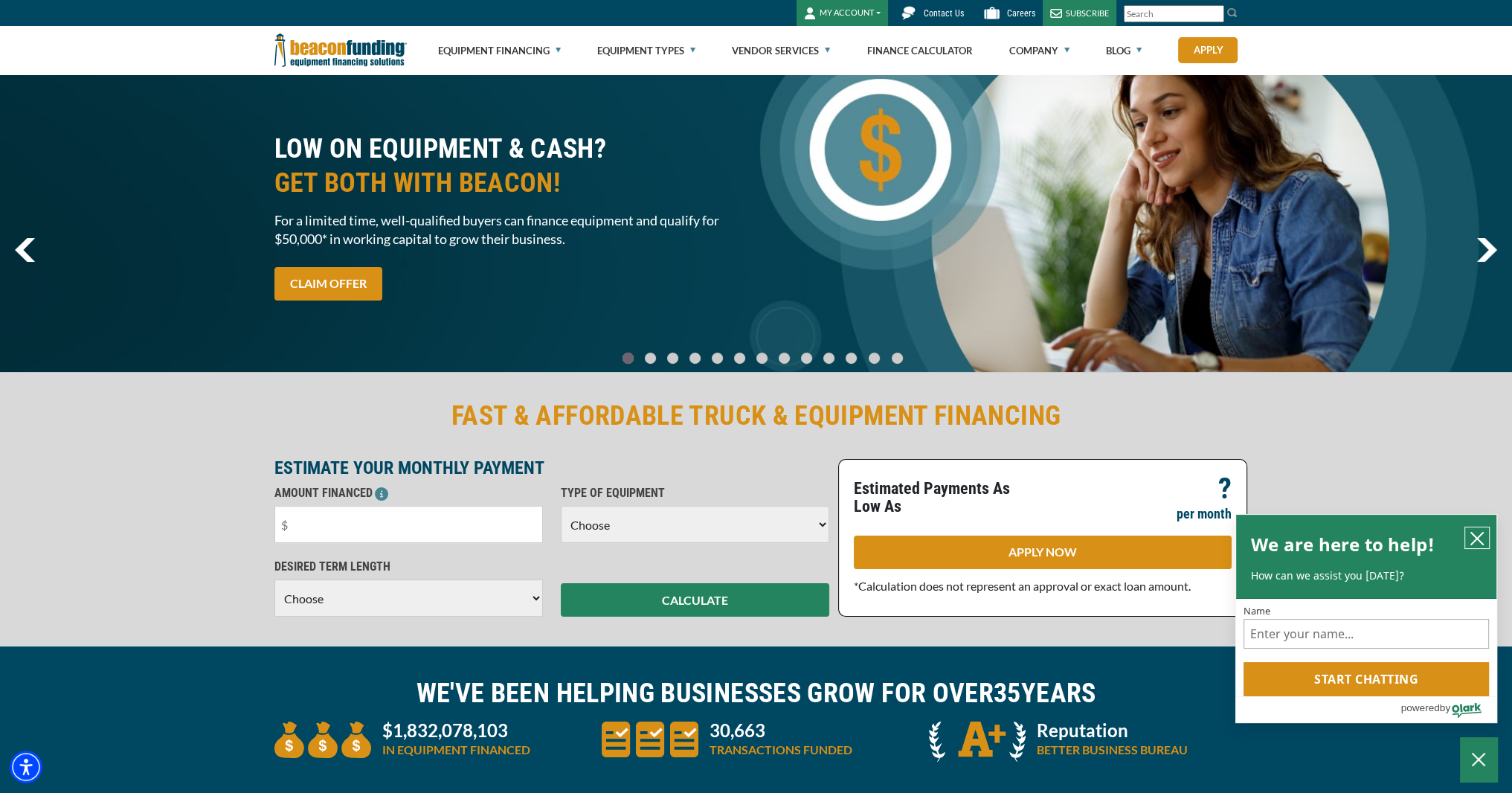
click at [1478, 540] on icon "close chatbox" at bounding box center [1477, 538] width 11 height 11
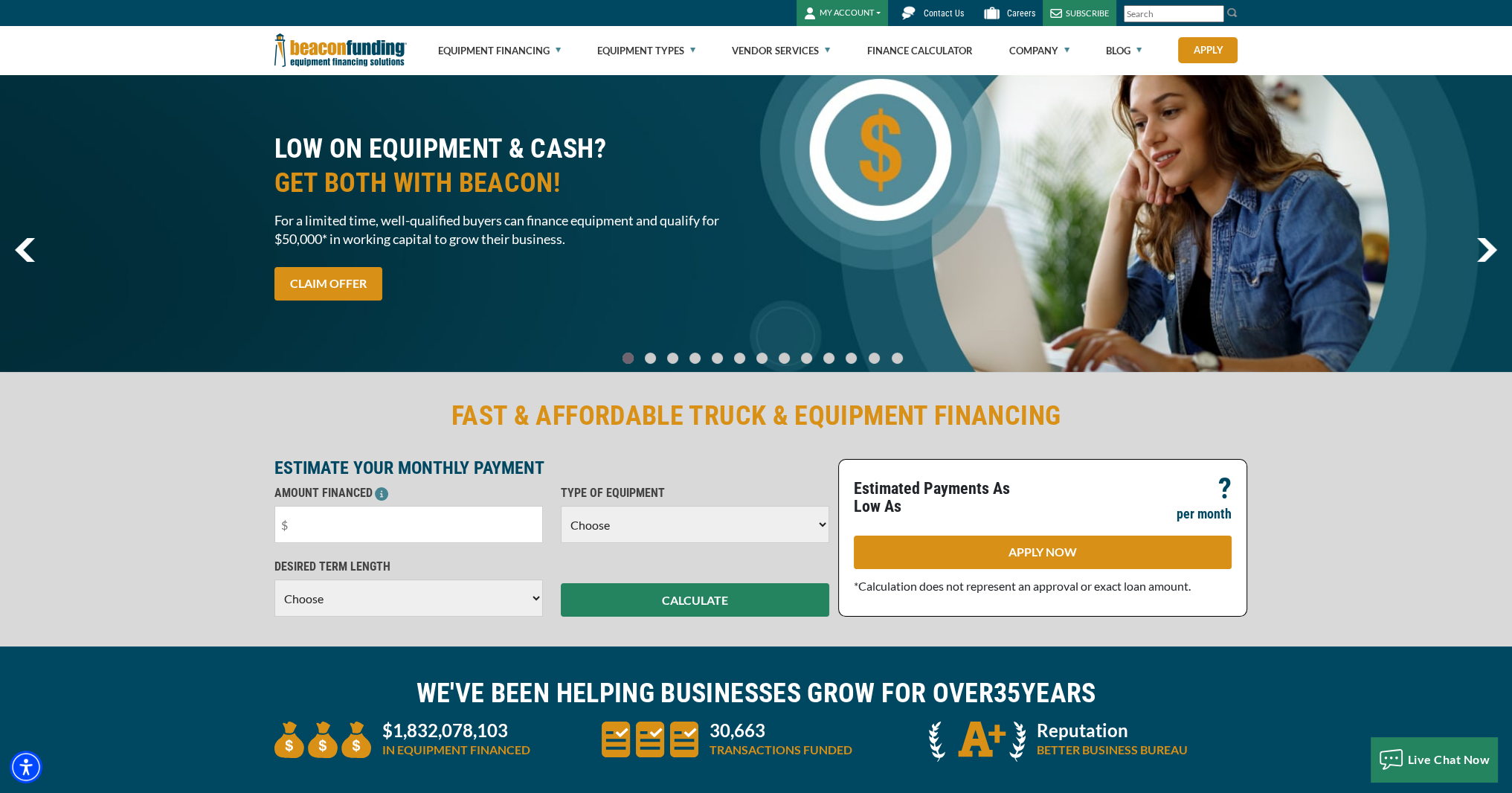
click at [1411, 528] on div "FAST & AFFORDABLE TRUCK & EQUIPMENT FINANCING ESTIMATE YOUR MONTHLY PAYMENT AMO…" at bounding box center [756, 507] width 1512 height 278
